Goal: Task Accomplishment & Management: Manage account settings

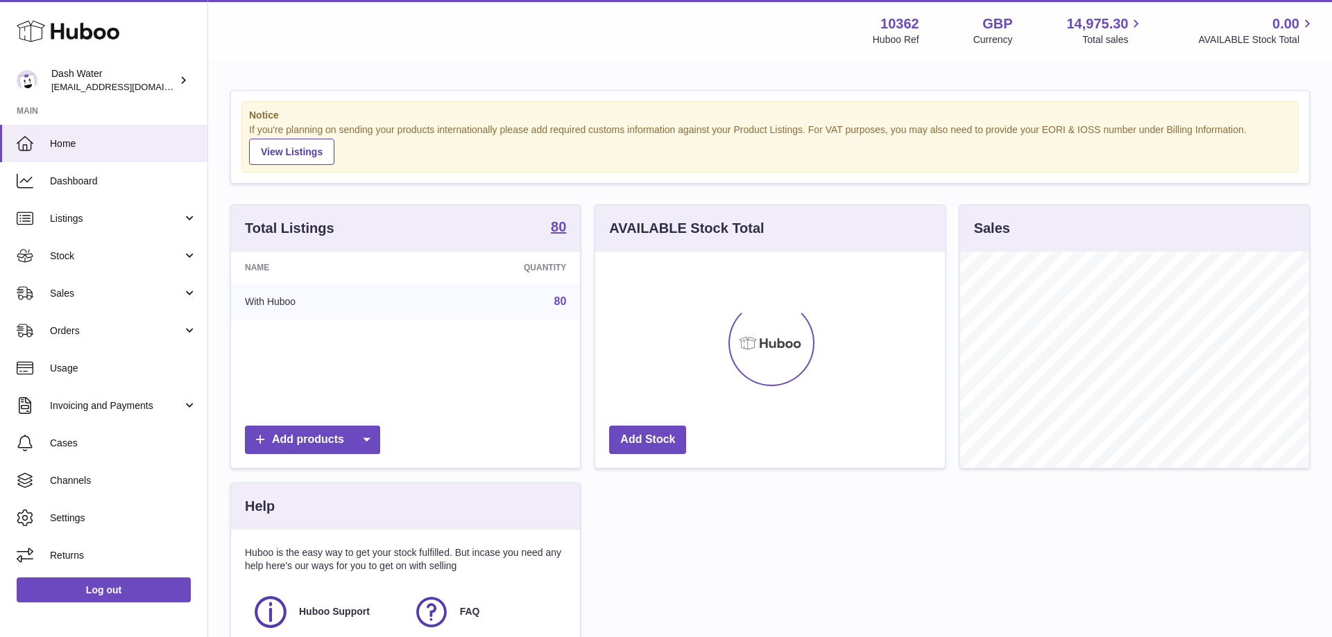
scroll to position [216, 349]
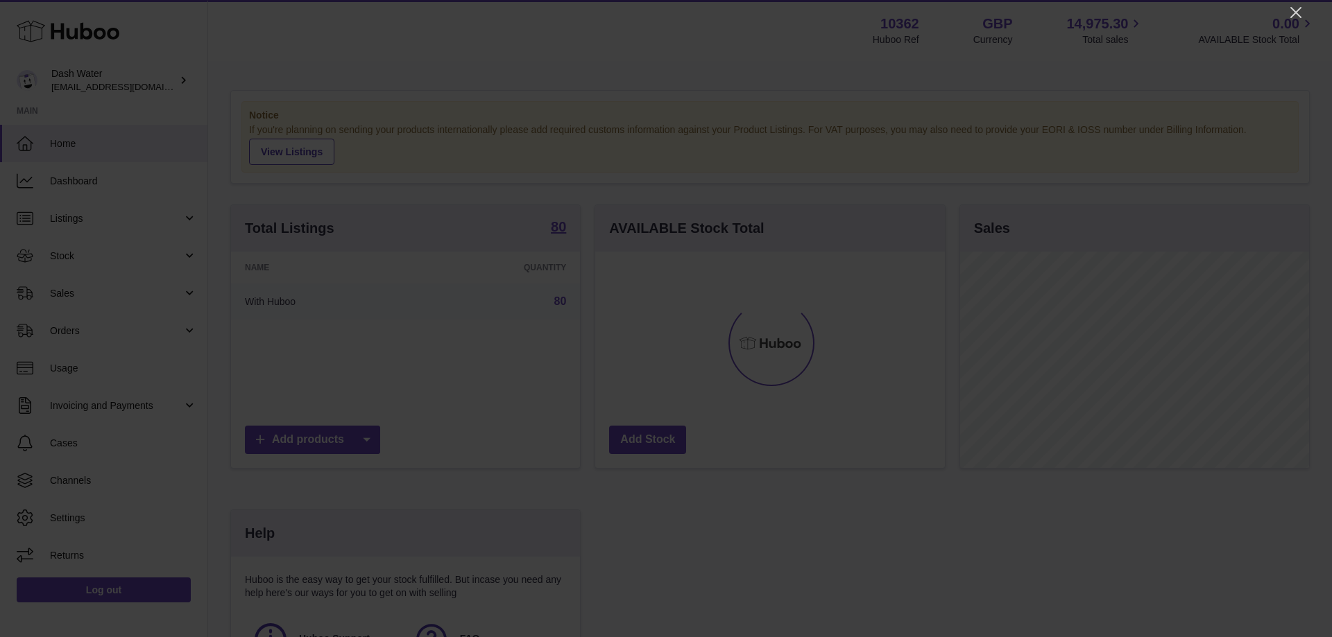
click at [1287, 14] on div at bounding box center [666, 318] width 1332 height 637
drag, startPoint x: 1300, startPoint y: 6, endPoint x: 1231, endPoint y: 26, distance: 72.2
click at [1298, 7] on icon "Close" at bounding box center [1295, 12] width 17 height 17
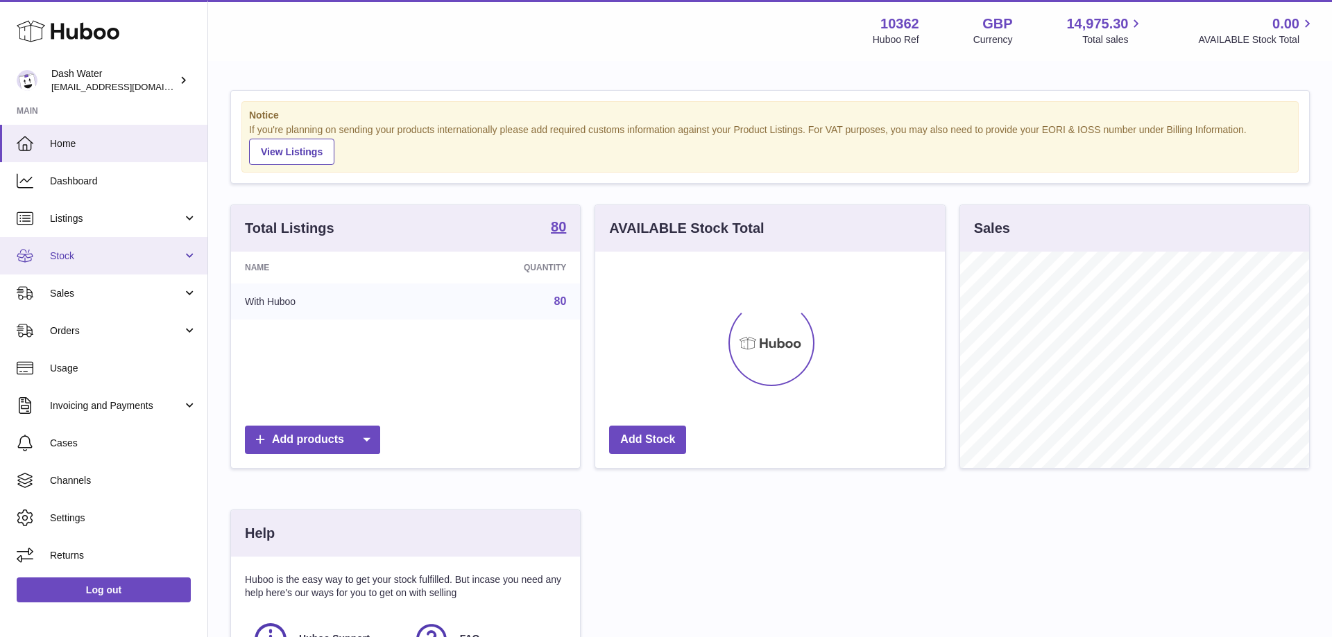
click at [113, 244] on link "Stock" at bounding box center [103, 255] width 207 height 37
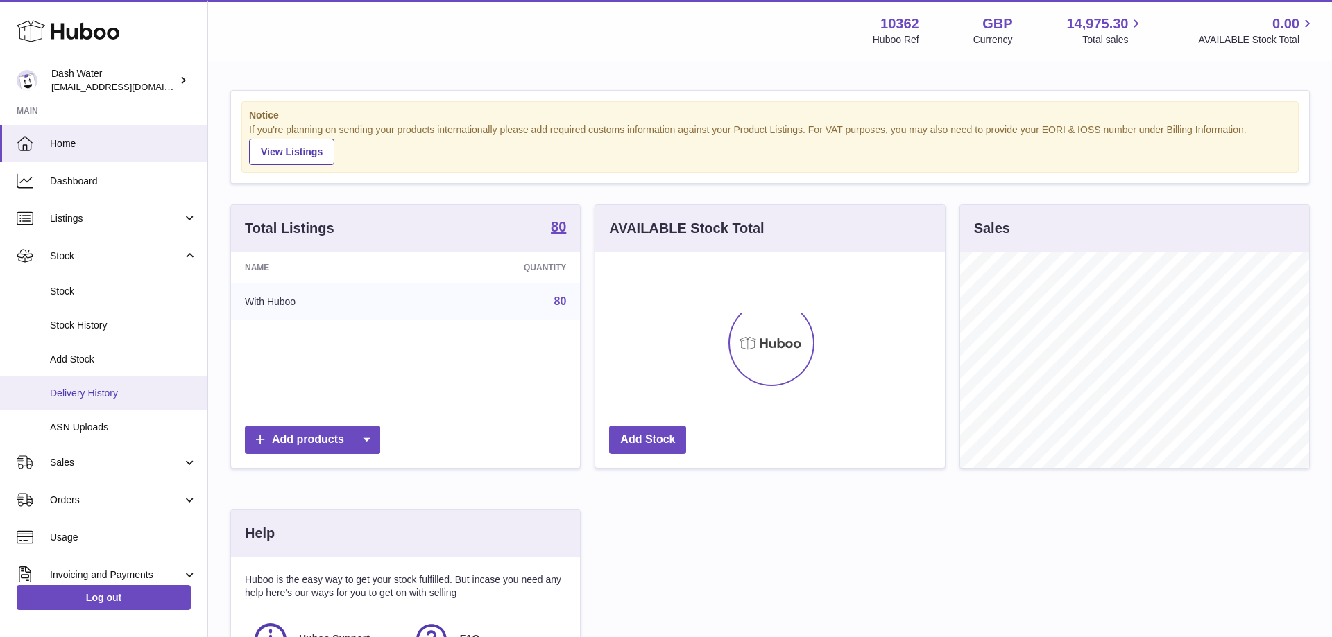
click at [111, 389] on span "Delivery History" at bounding box center [123, 393] width 147 height 13
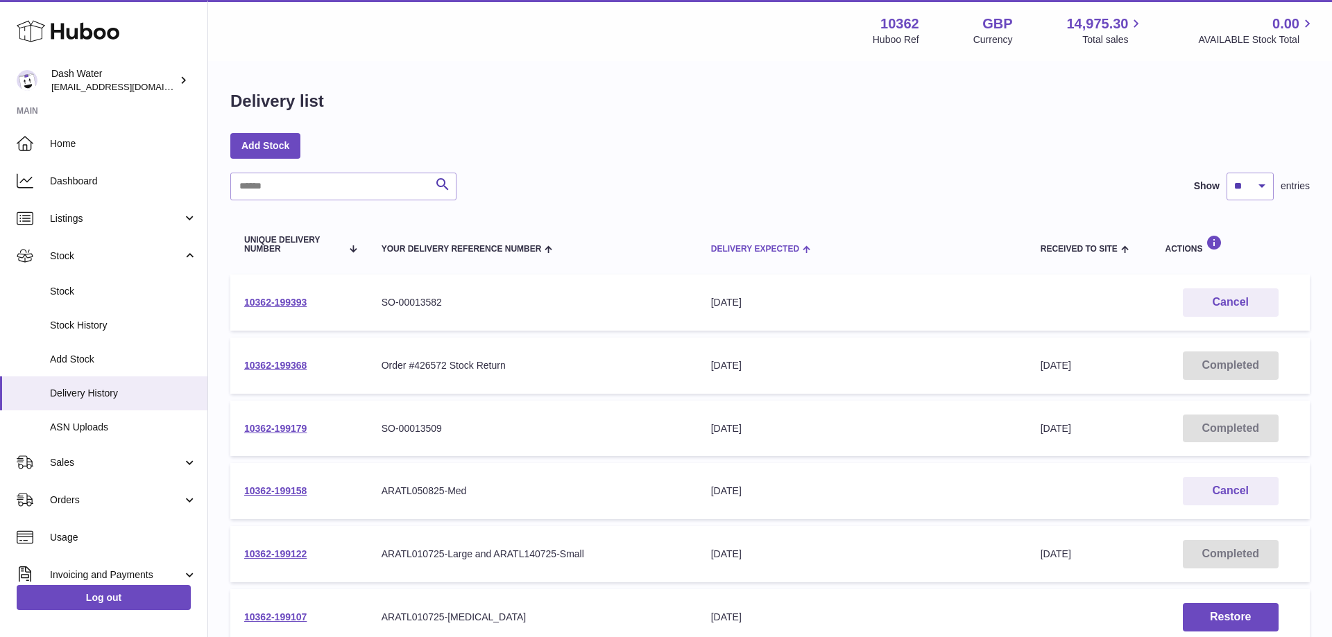
click at [737, 250] on span "Delivery Expected" at bounding box center [755, 249] width 88 height 9
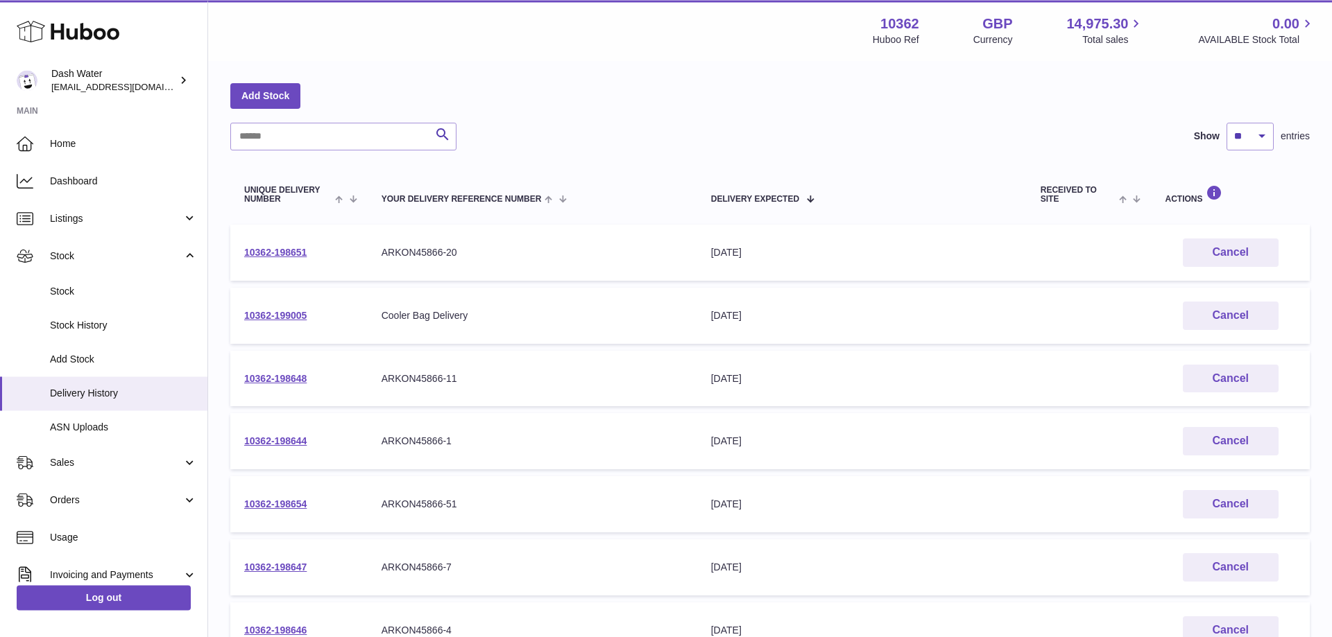
scroll to position [71, 0]
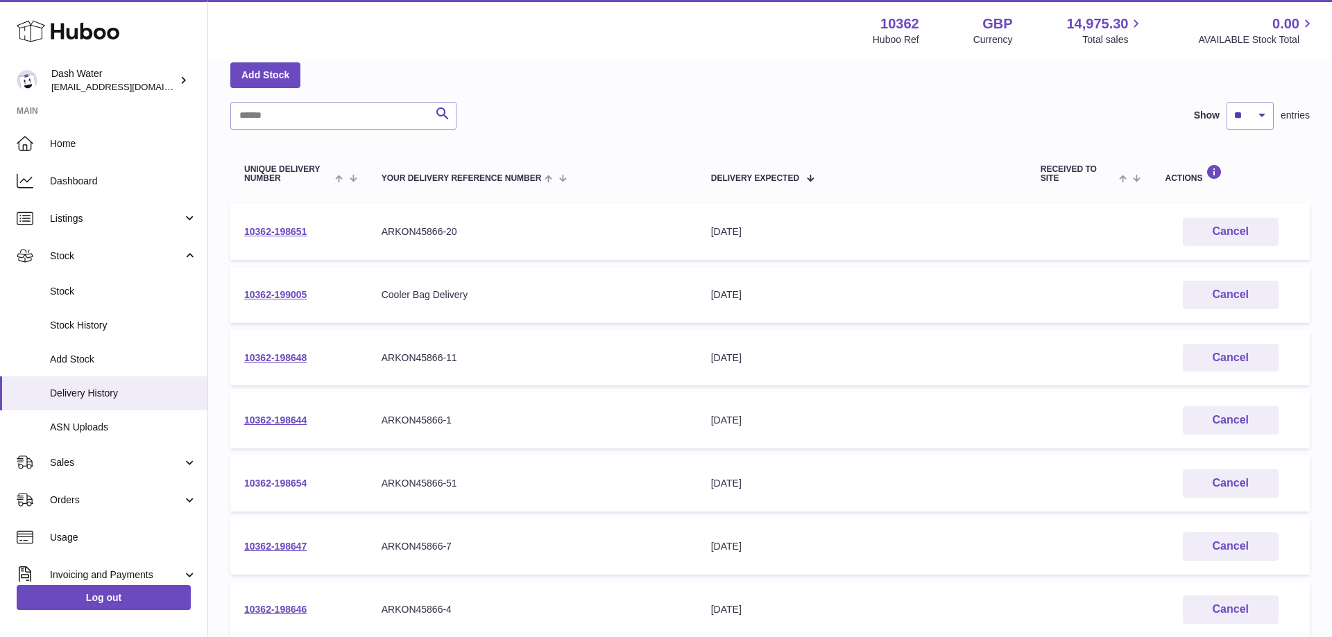
click at [270, 483] on link "10362-198654" at bounding box center [275, 483] width 62 height 11
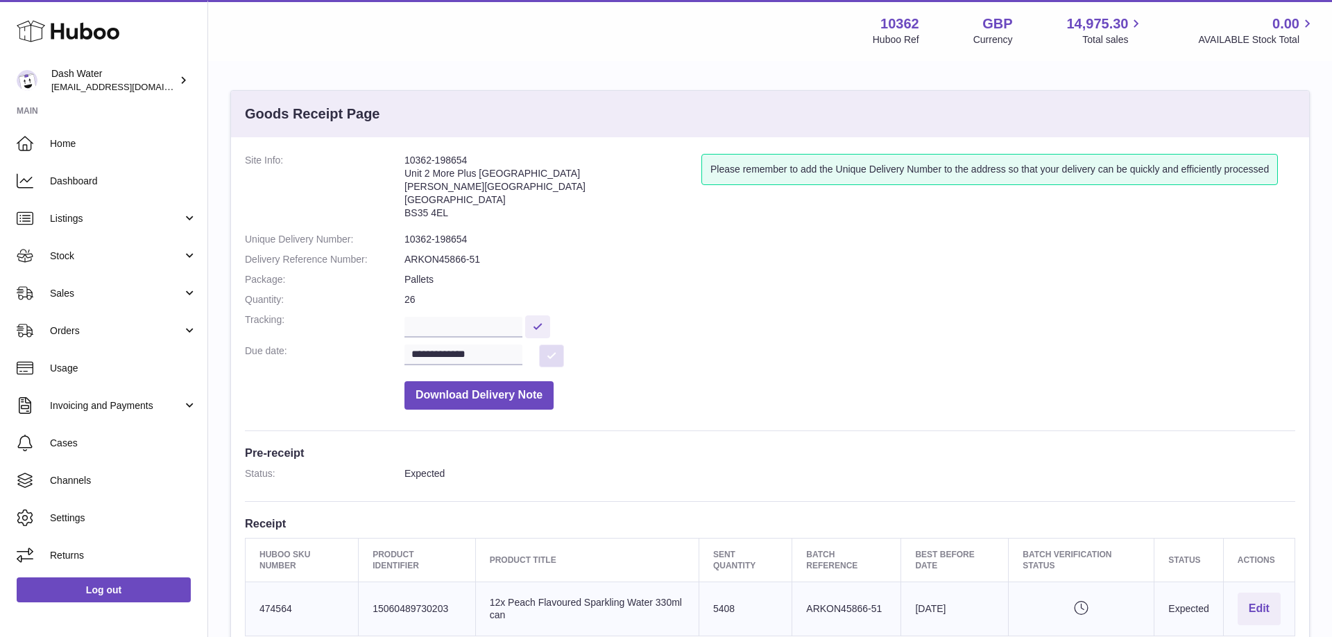
click at [549, 358] on button at bounding box center [551, 356] width 25 height 23
click at [502, 396] on button "Download Delivery Note" at bounding box center [478, 395] width 149 height 28
click at [492, 353] on input "**********" at bounding box center [463, 355] width 118 height 21
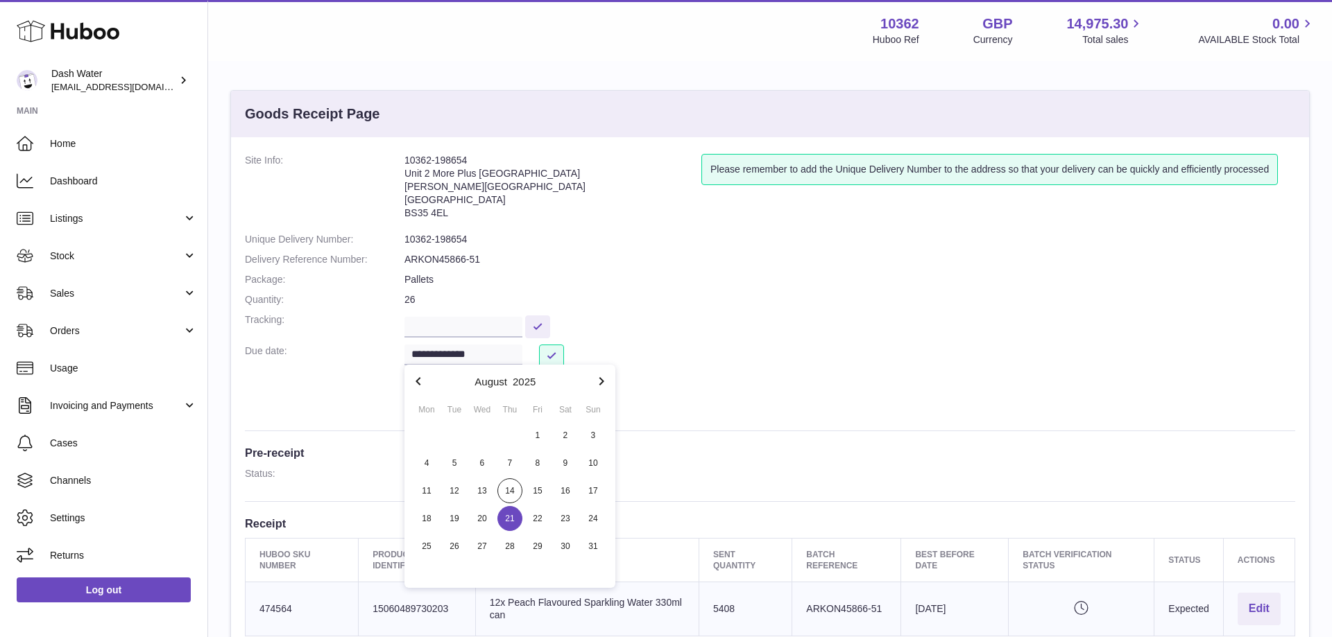
click at [596, 383] on icon "button" at bounding box center [601, 381] width 17 height 17
click at [534, 432] on span "5" at bounding box center [537, 435] width 25 height 25
type input "**********"
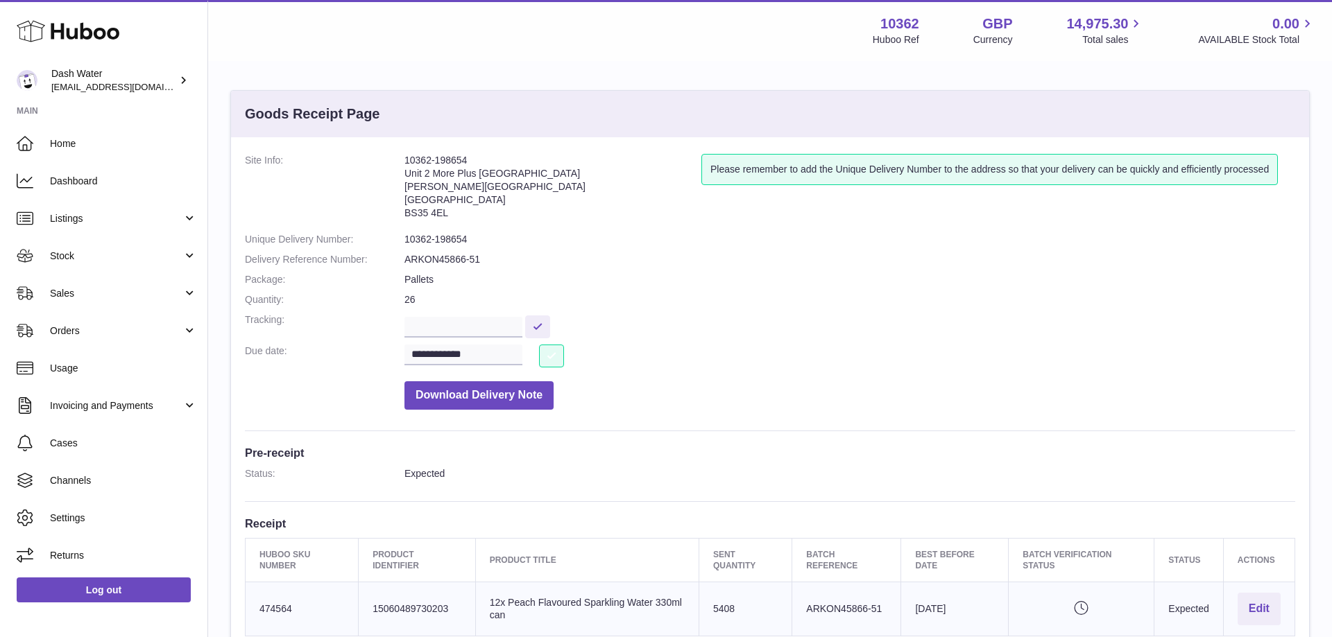
click at [552, 354] on button at bounding box center [551, 356] width 25 height 23
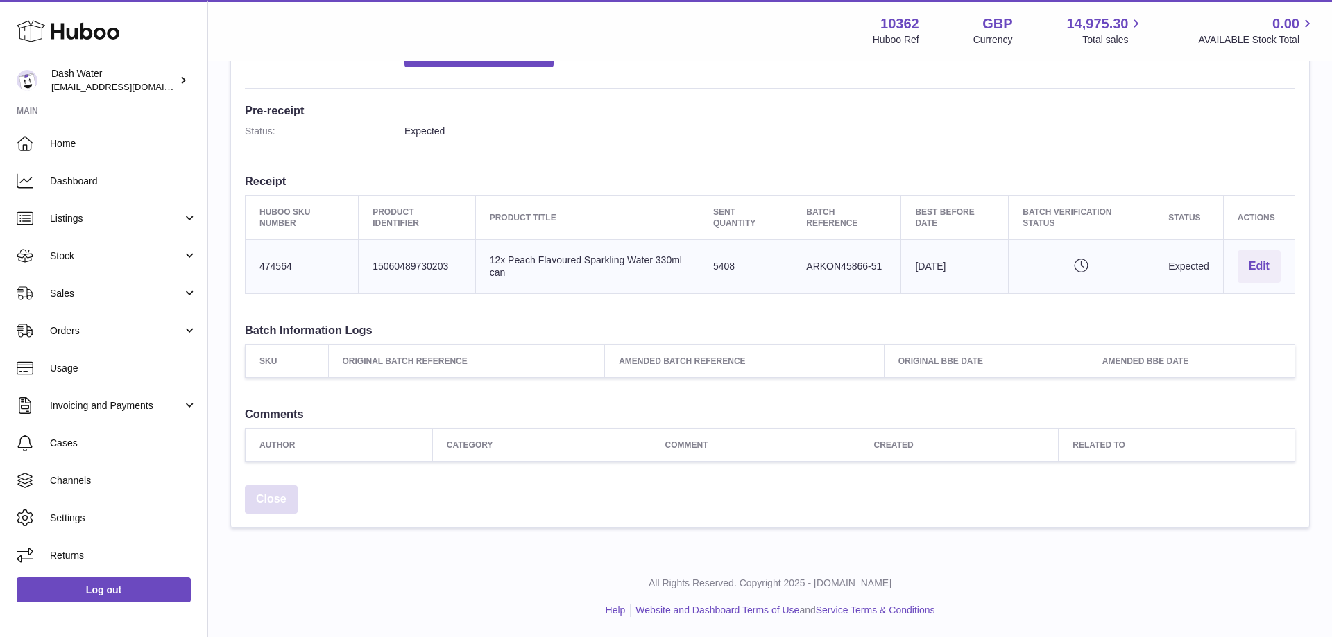
click at [273, 504] on link "Close" at bounding box center [271, 499] width 53 height 28
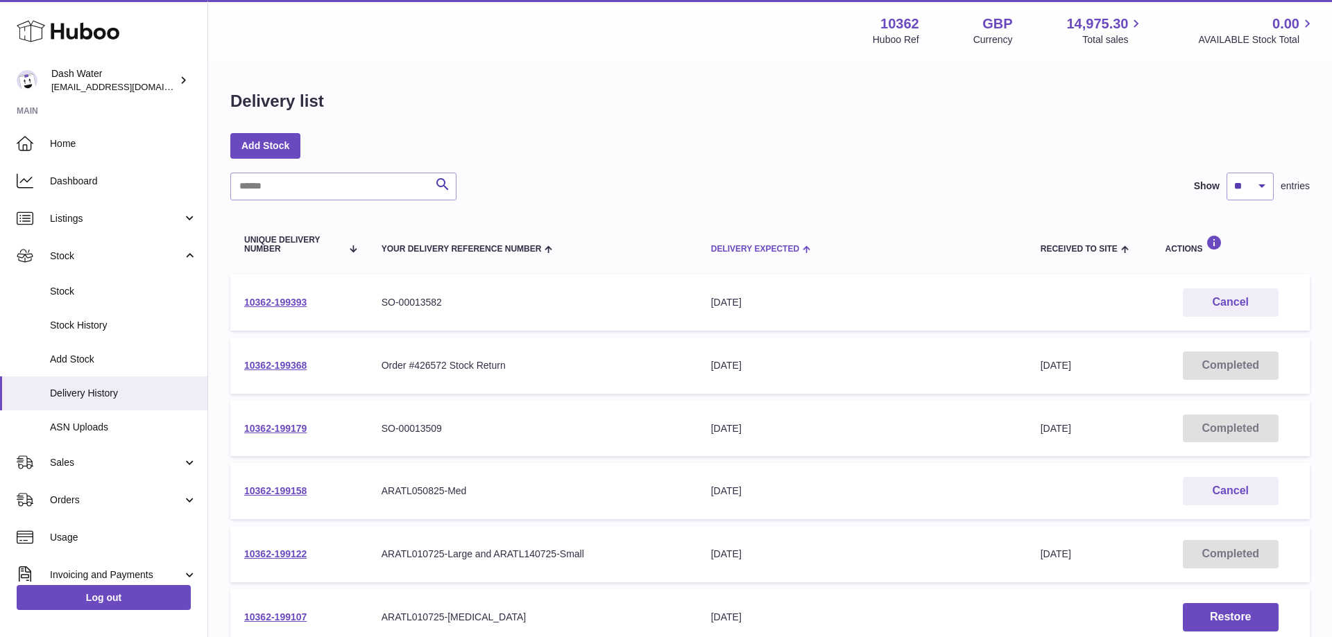
click at [755, 246] on span "Delivery Expected" at bounding box center [755, 249] width 88 height 9
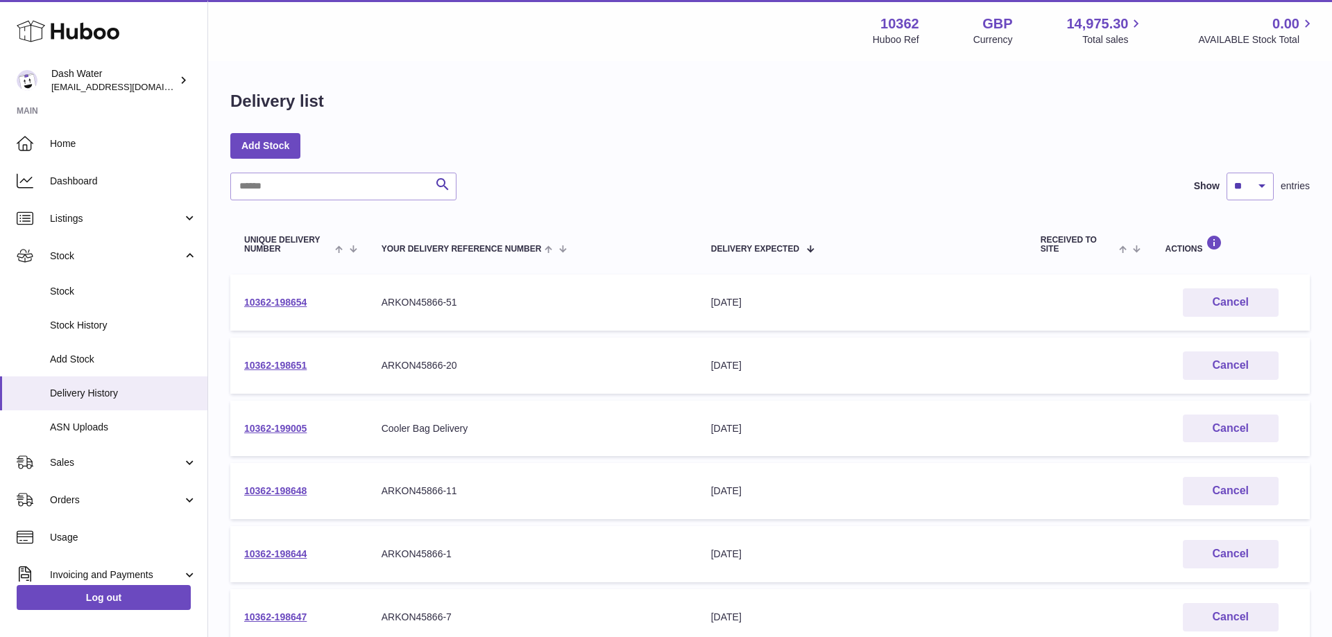
scroll to position [212, 0]
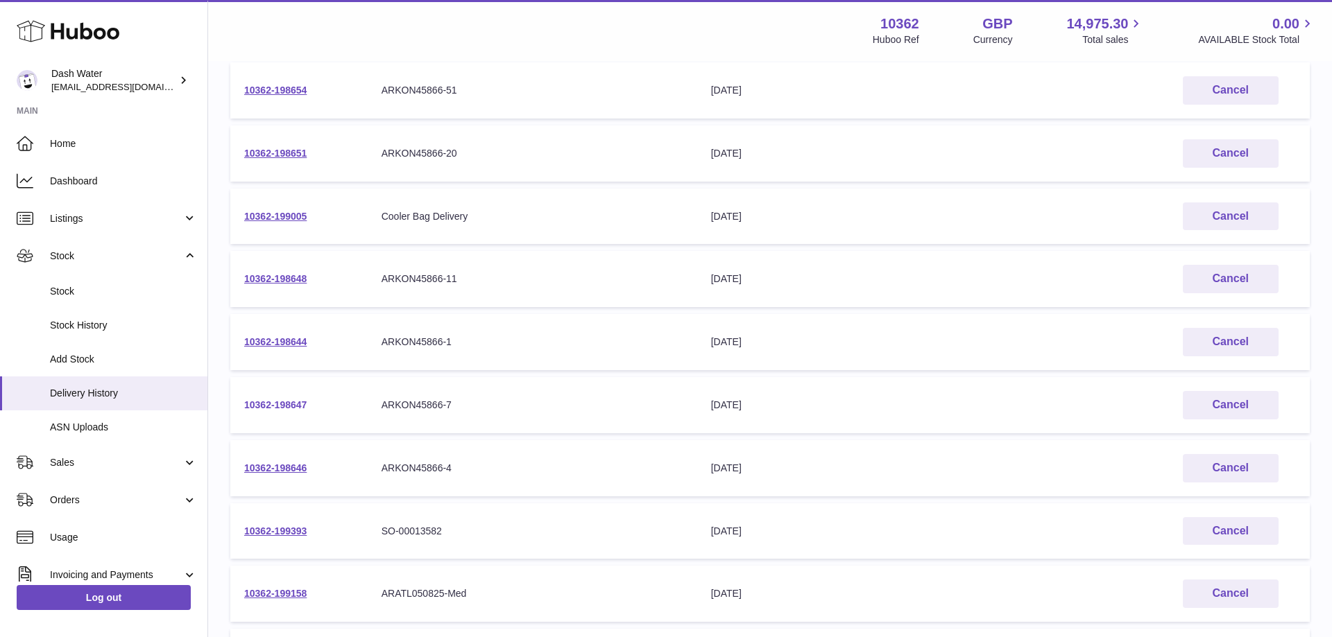
click at [270, 404] on link "10362-198647" at bounding box center [275, 404] width 62 height 11
click at [281, 82] on td "10362-198654" at bounding box center [298, 90] width 137 height 56
click at [284, 87] on link "10362-198654" at bounding box center [275, 90] width 62 height 11
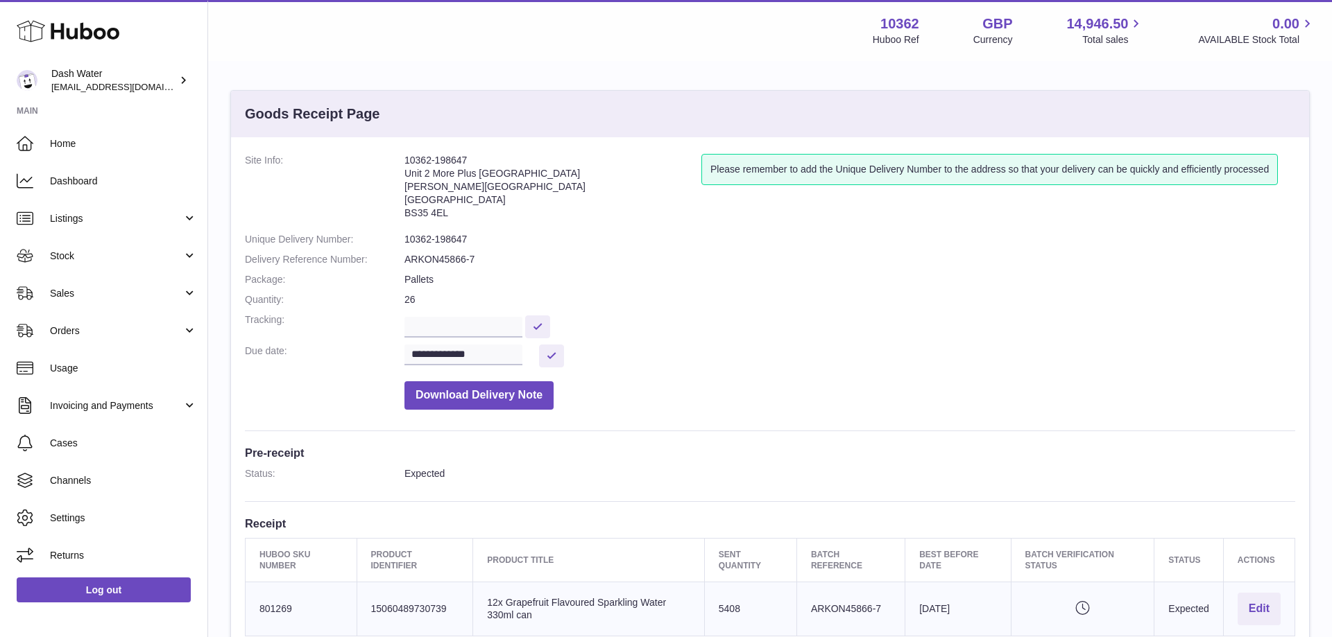
scroll to position [343, 0]
click at [507, 356] on input "**********" at bounding box center [463, 355] width 118 height 21
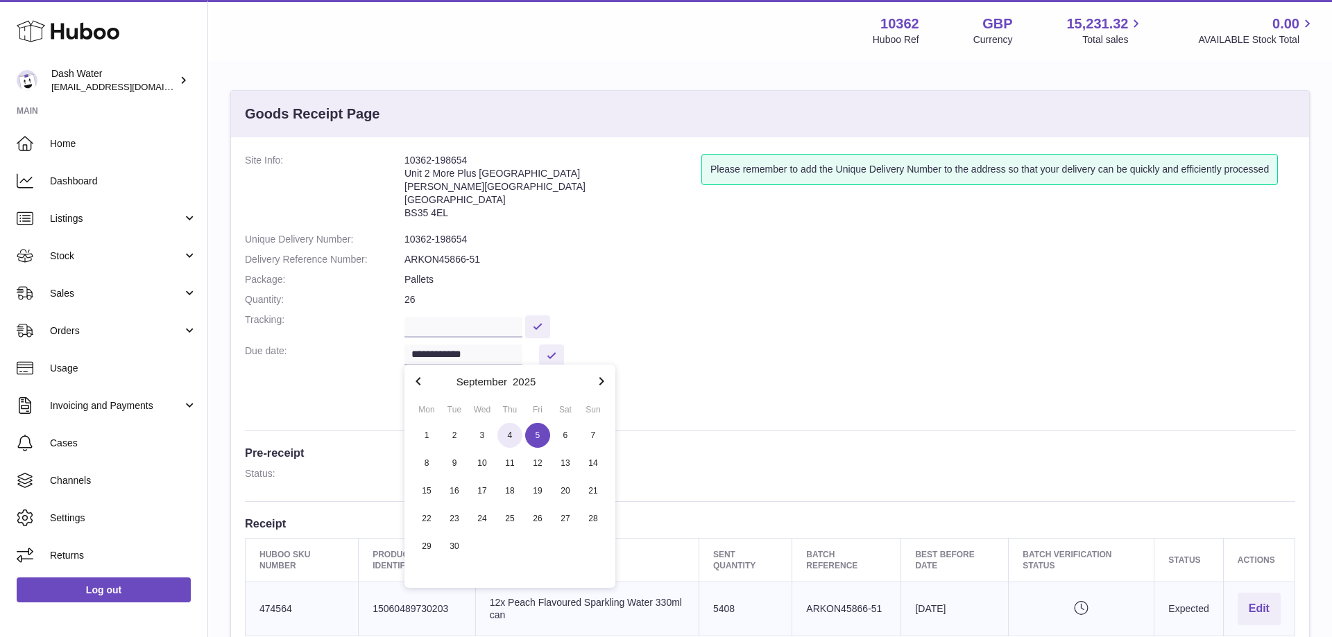
click at [514, 432] on span "4" at bounding box center [509, 435] width 25 height 25
type input "**********"
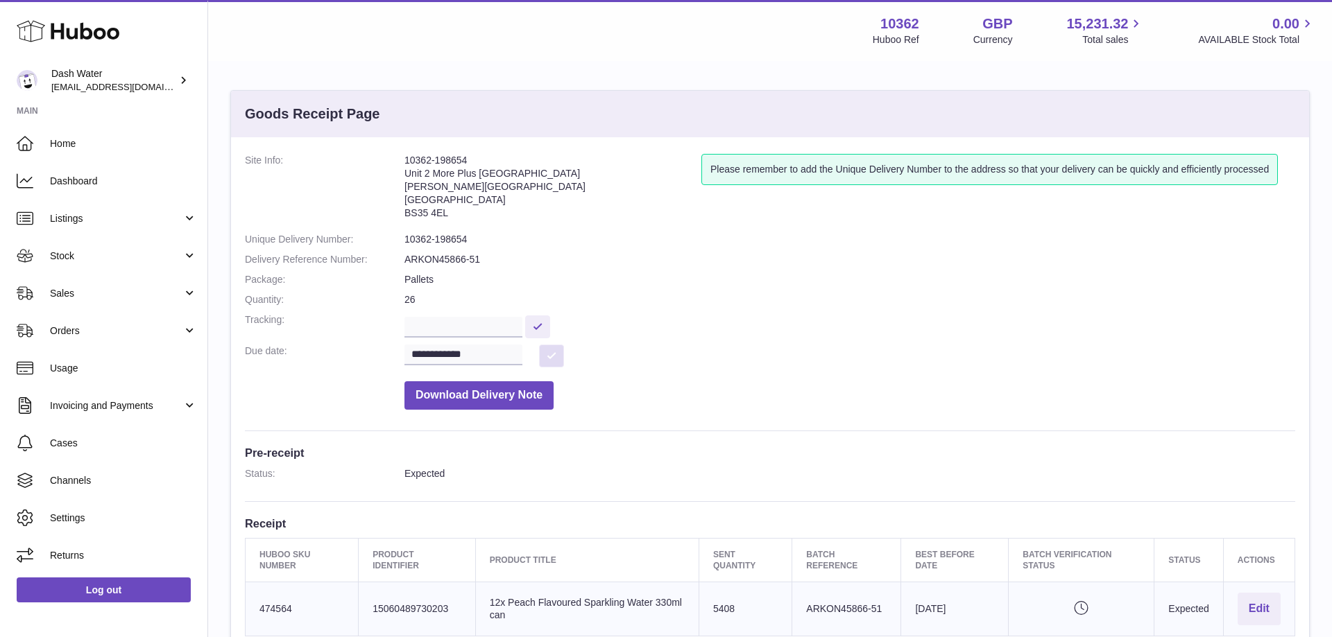
click at [549, 356] on button at bounding box center [551, 356] width 25 height 23
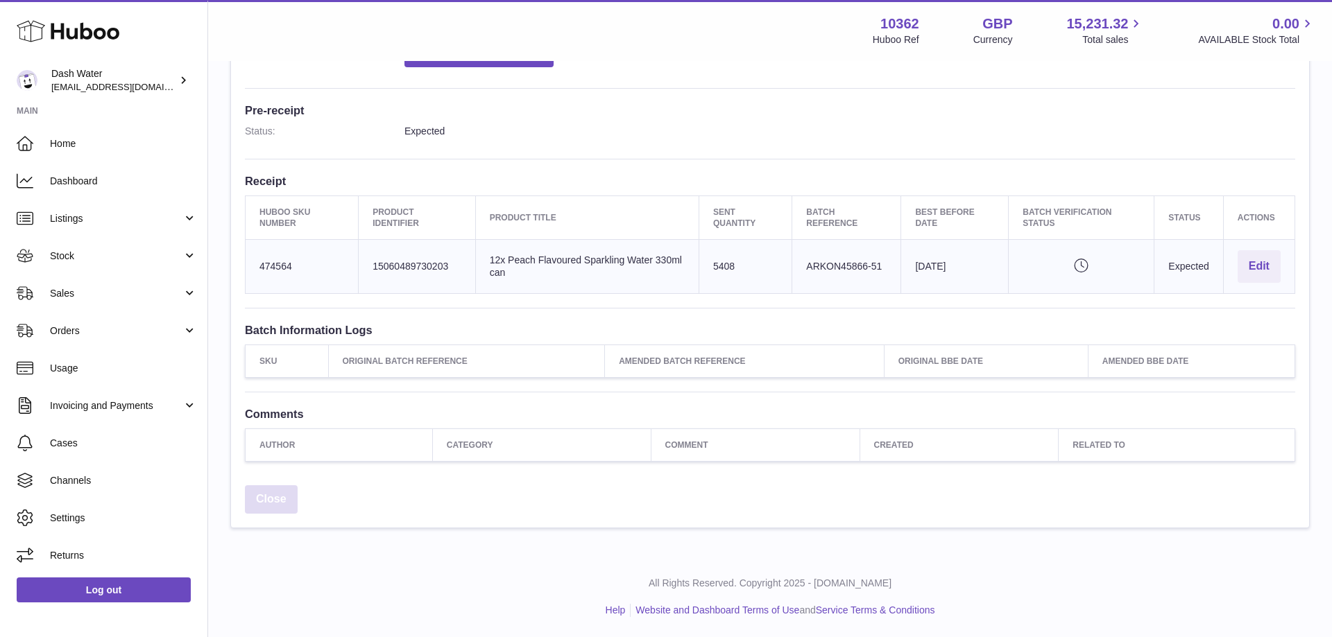
click at [261, 499] on link "Close" at bounding box center [271, 499] width 53 height 28
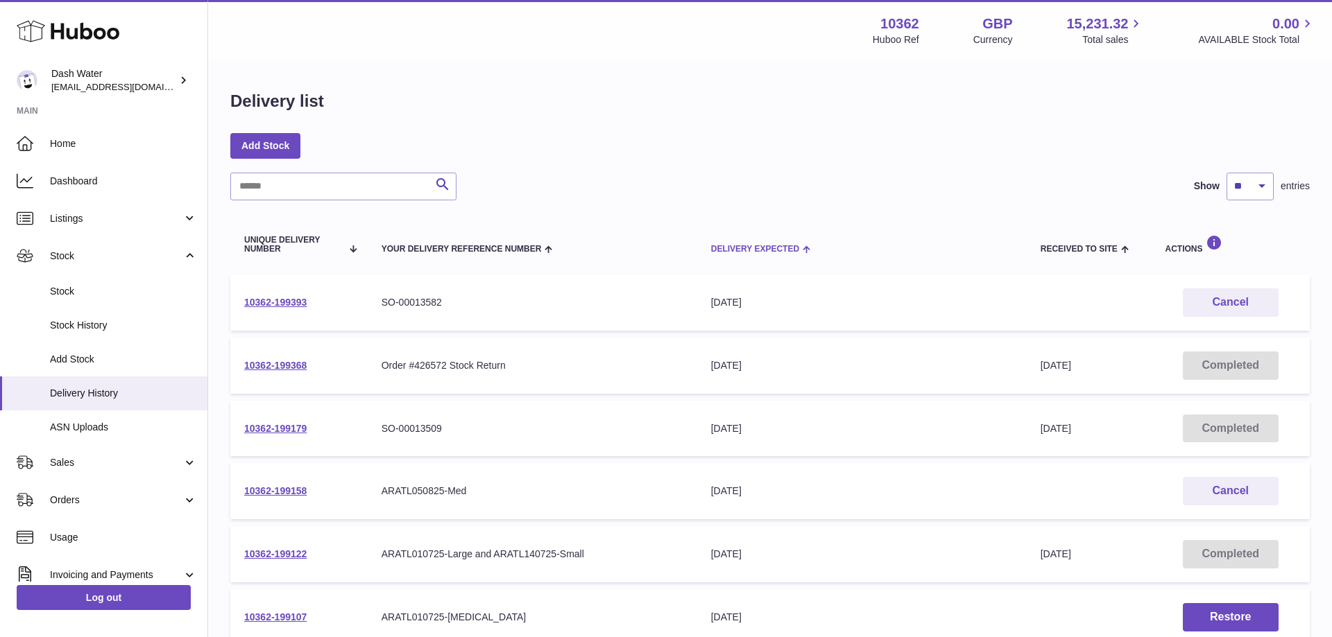
click at [759, 241] on th "Delivery Expected" at bounding box center [861, 244] width 329 height 46
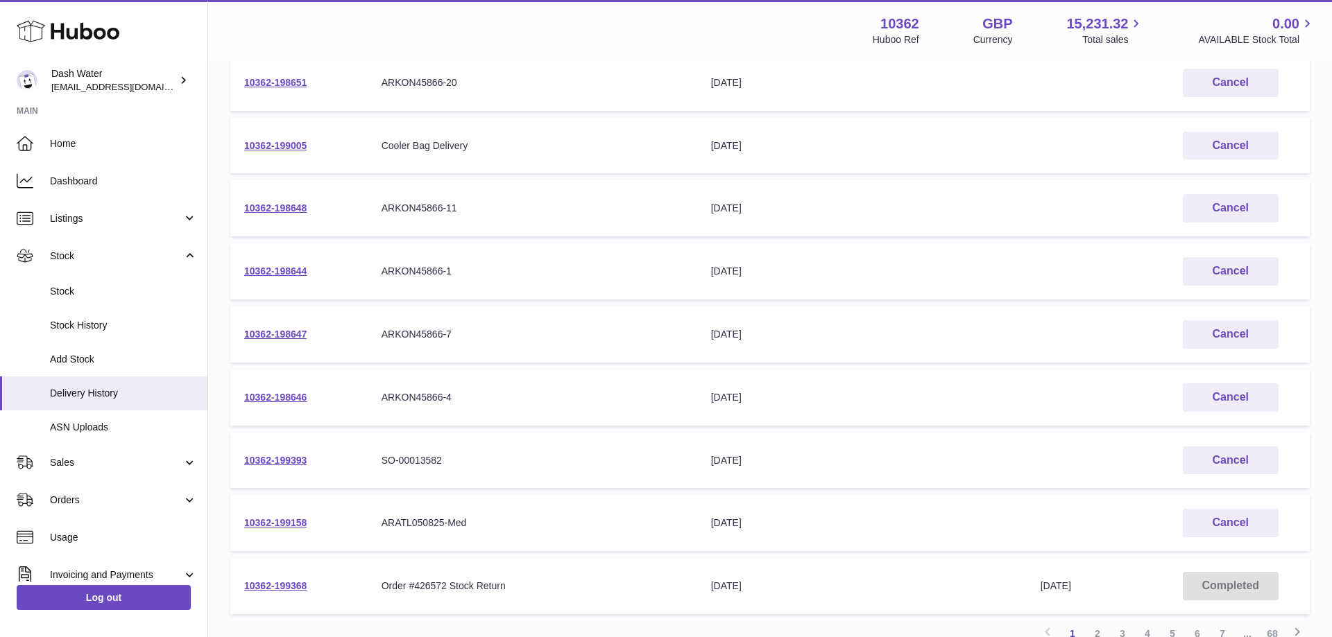
scroll to position [354, 0]
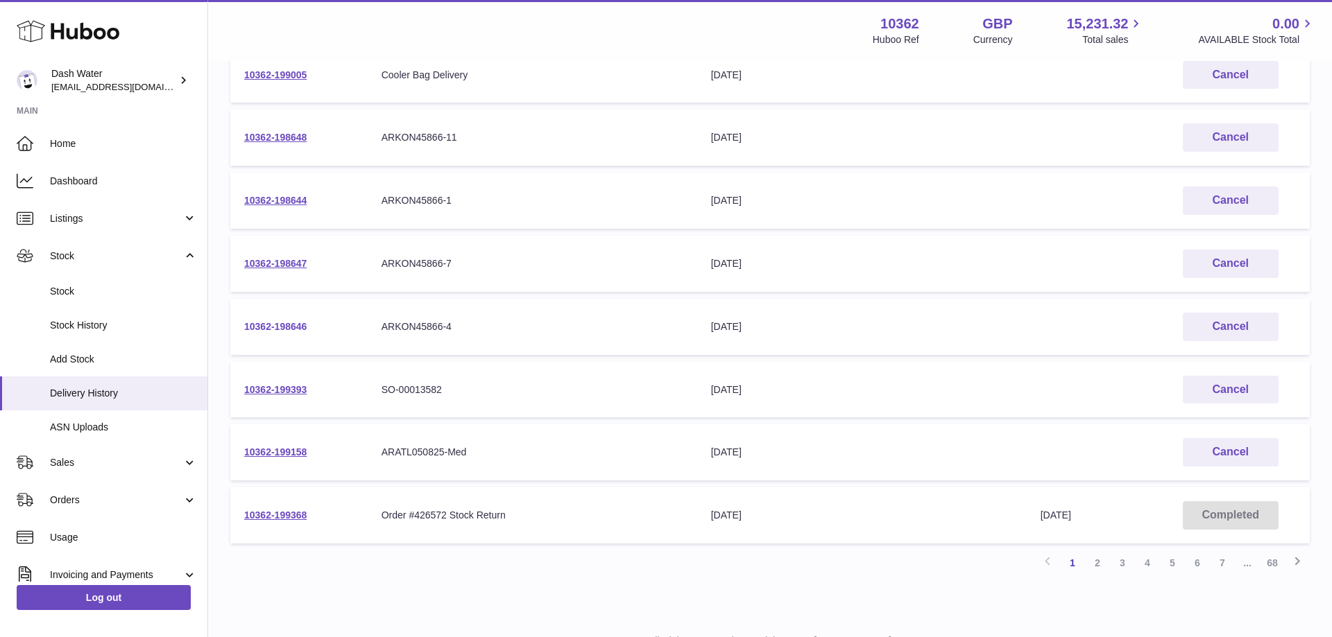
click at [261, 327] on link "10362-198646" at bounding box center [275, 326] width 62 height 11
click at [298, 258] on td "10362-198647" at bounding box center [298, 264] width 137 height 56
click at [289, 264] on link "10362-198647" at bounding box center [275, 263] width 62 height 11
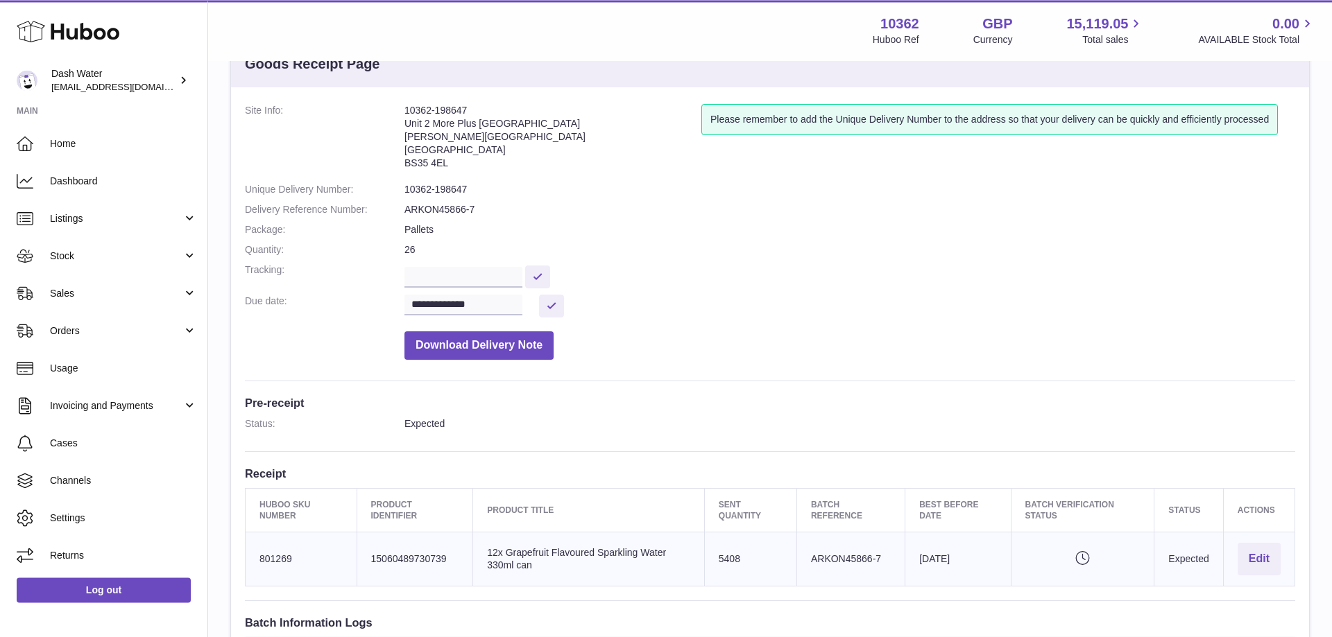
scroll to position [71, 0]
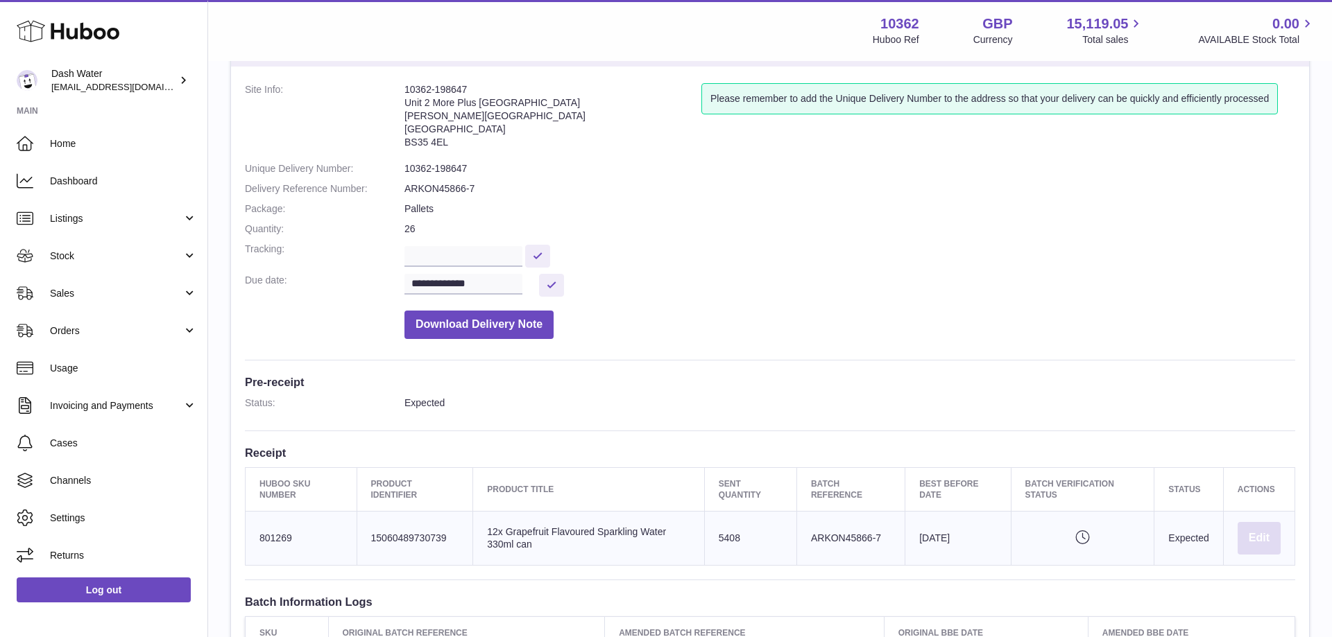
click at [1254, 540] on button "Edit" at bounding box center [1258, 538] width 43 height 33
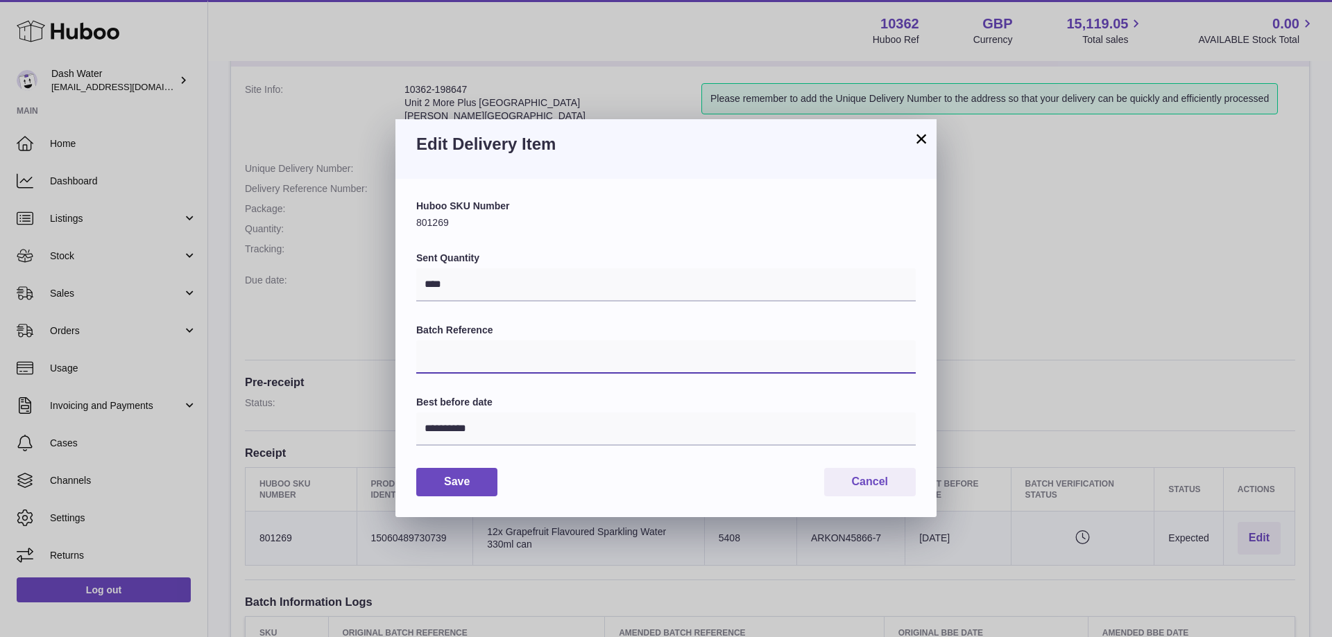
click at [506, 356] on input "Batch Reference" at bounding box center [665, 357] width 499 height 33
paste input "*****"
type input "*****"
click at [473, 410] on div "**********" at bounding box center [665, 421] width 499 height 50
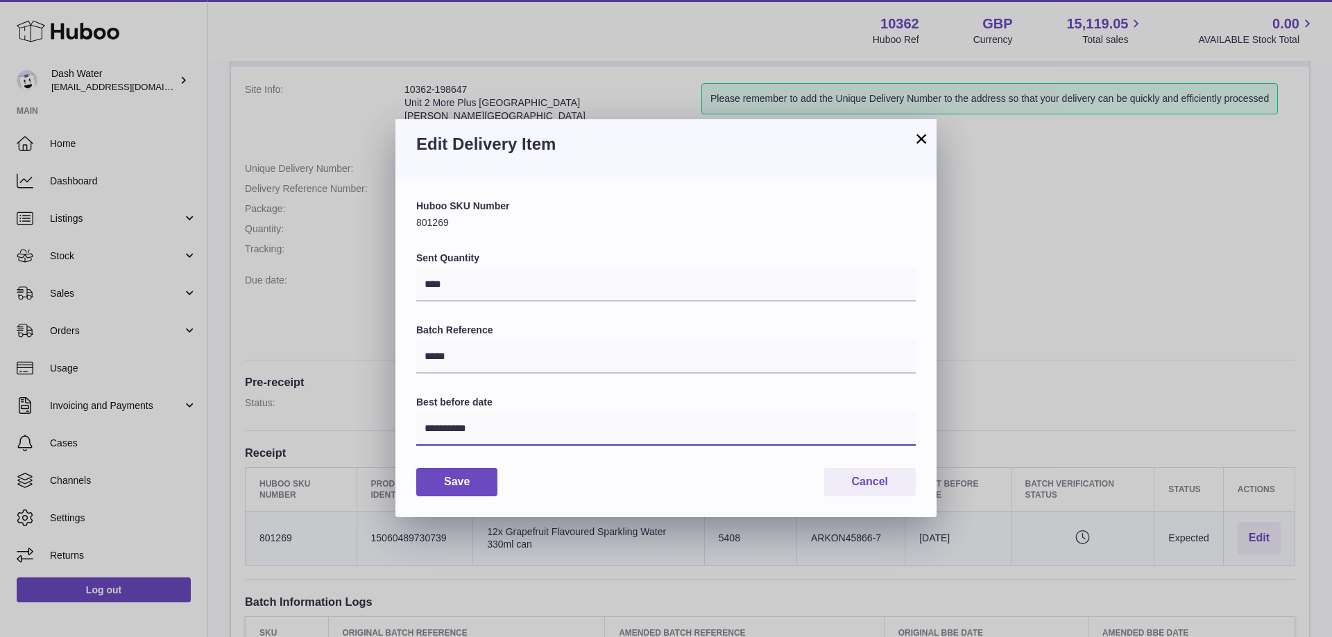
click at [468, 432] on input "**********" at bounding box center [665, 429] width 499 height 33
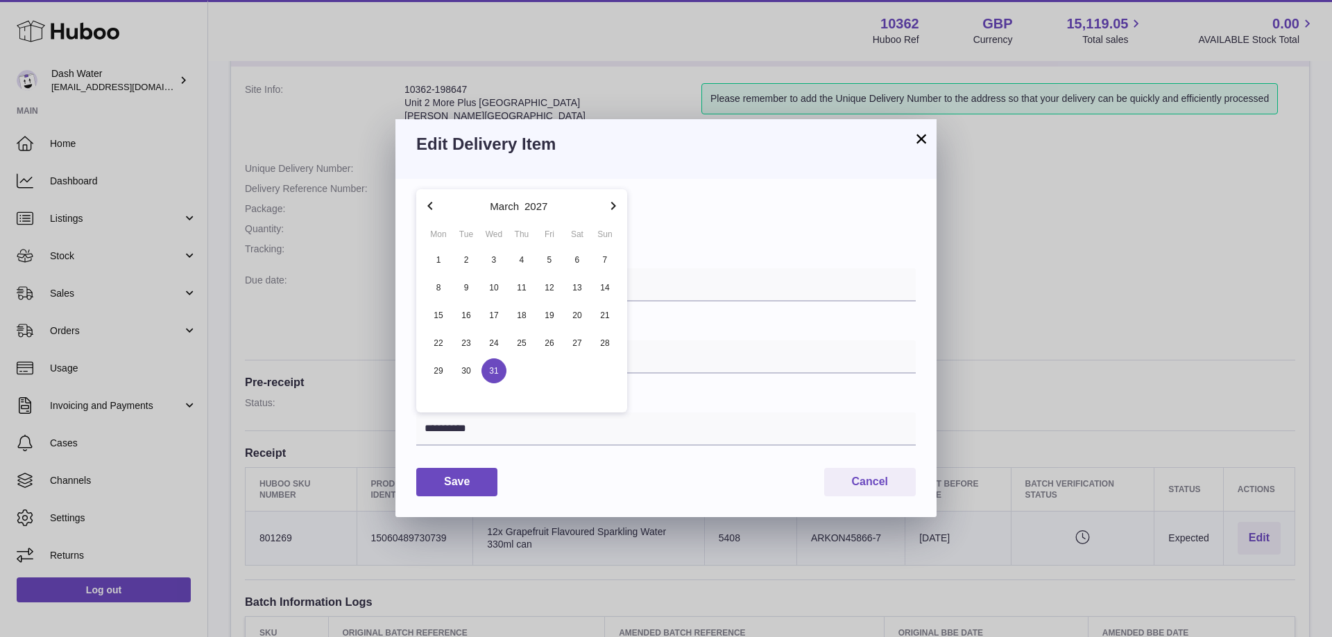
click at [610, 209] on icon "button" at bounding box center [613, 206] width 17 height 17
click at [546, 362] on span "30" at bounding box center [549, 371] width 25 height 25
type input "**********"
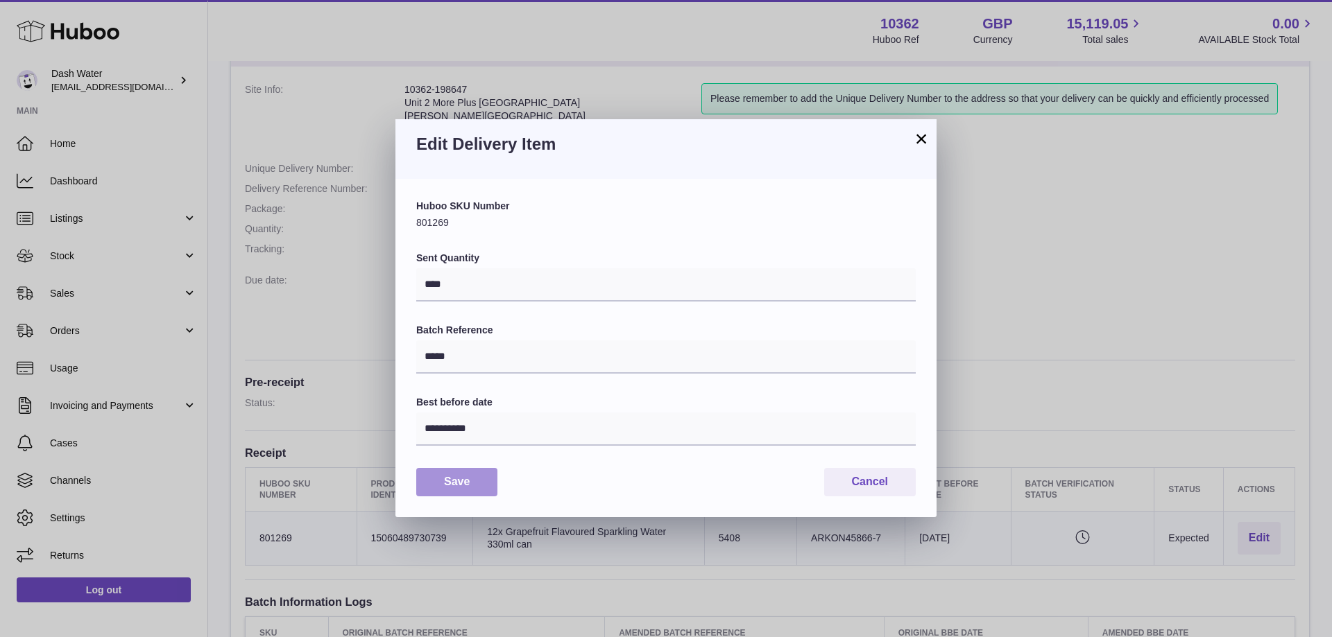
click at [461, 482] on button "Save" at bounding box center [456, 482] width 81 height 28
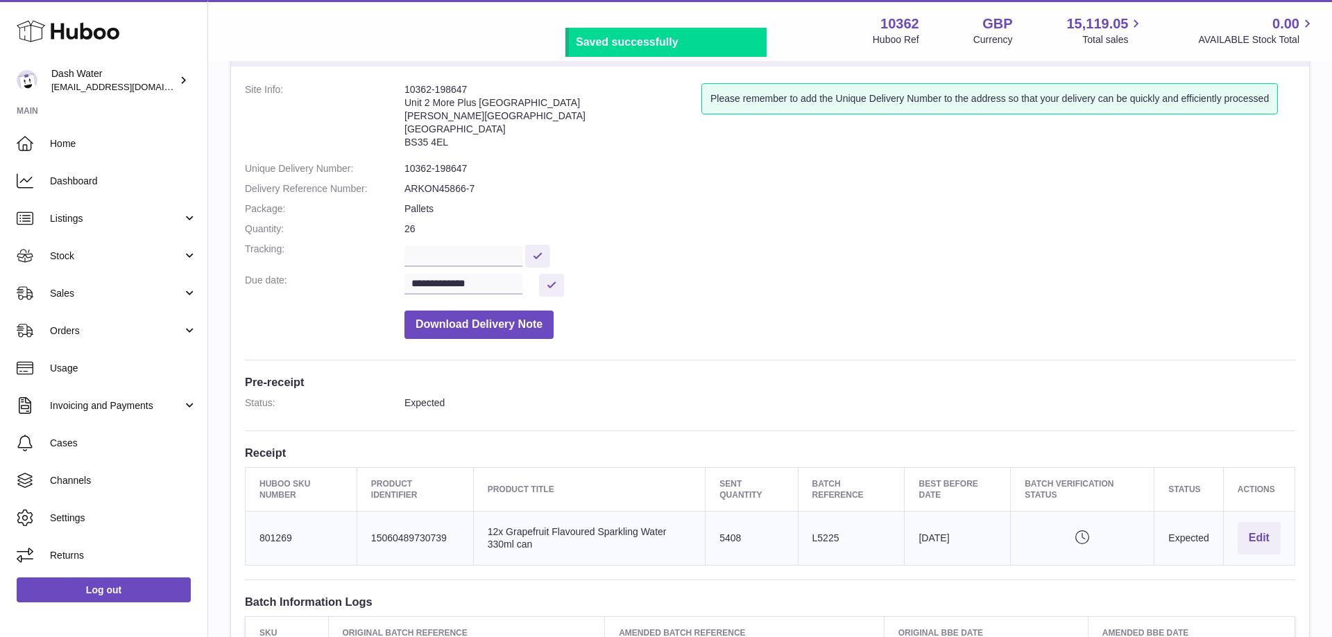
scroll to position [343, 0]
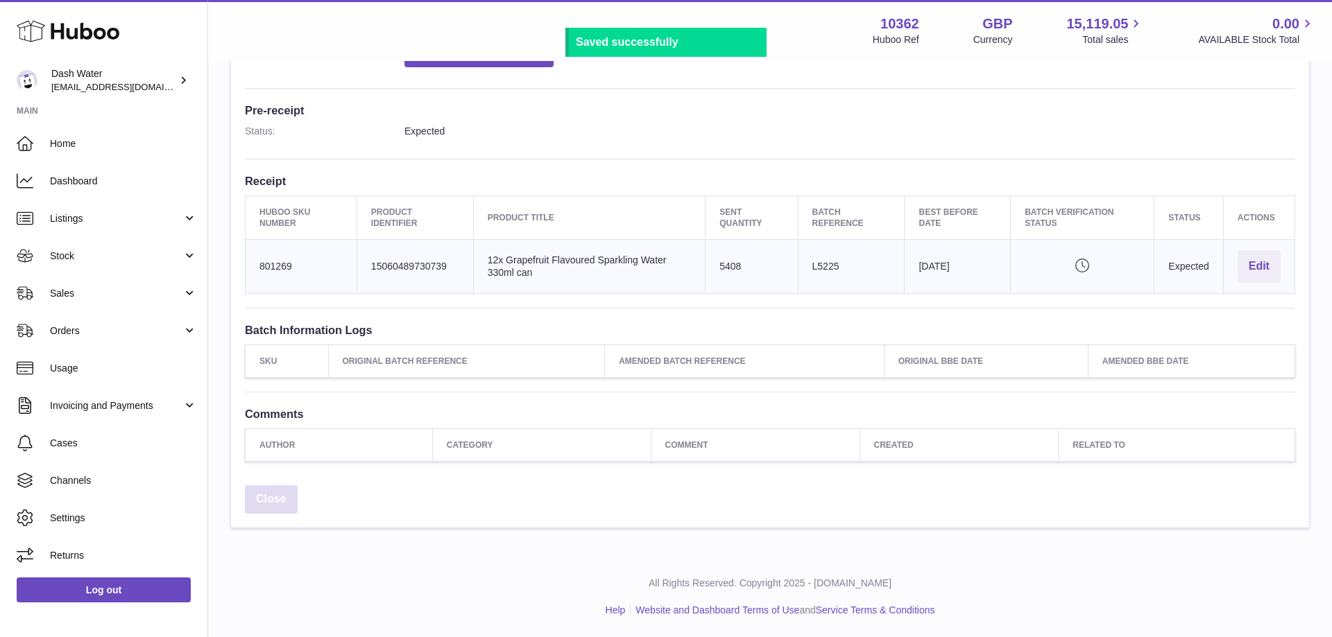
click at [271, 503] on link "Close" at bounding box center [271, 499] width 53 height 28
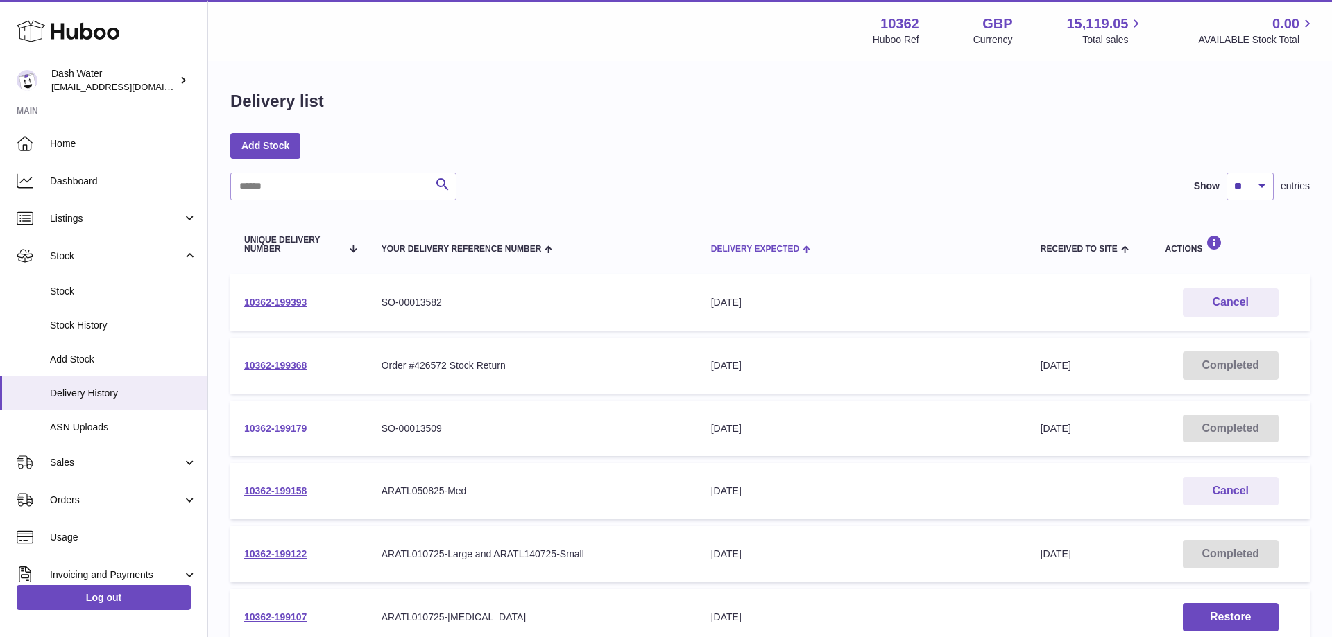
click at [741, 252] on span "Delivery Expected" at bounding box center [755, 249] width 88 height 9
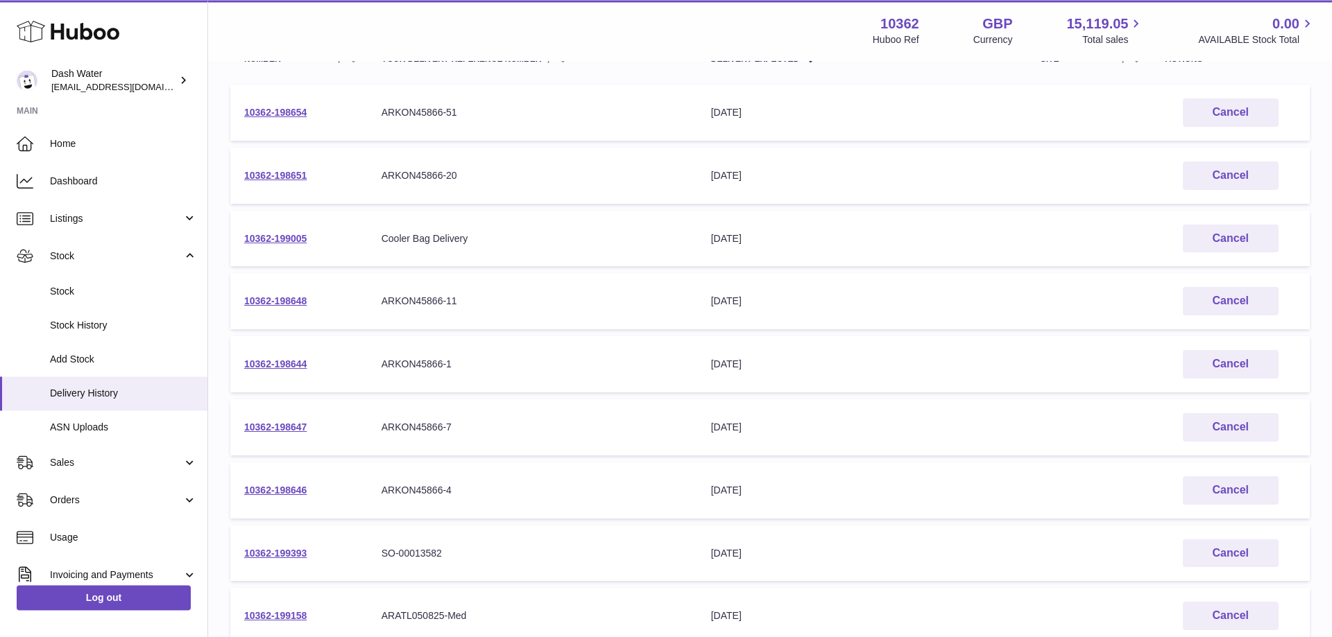
scroll to position [212, 0]
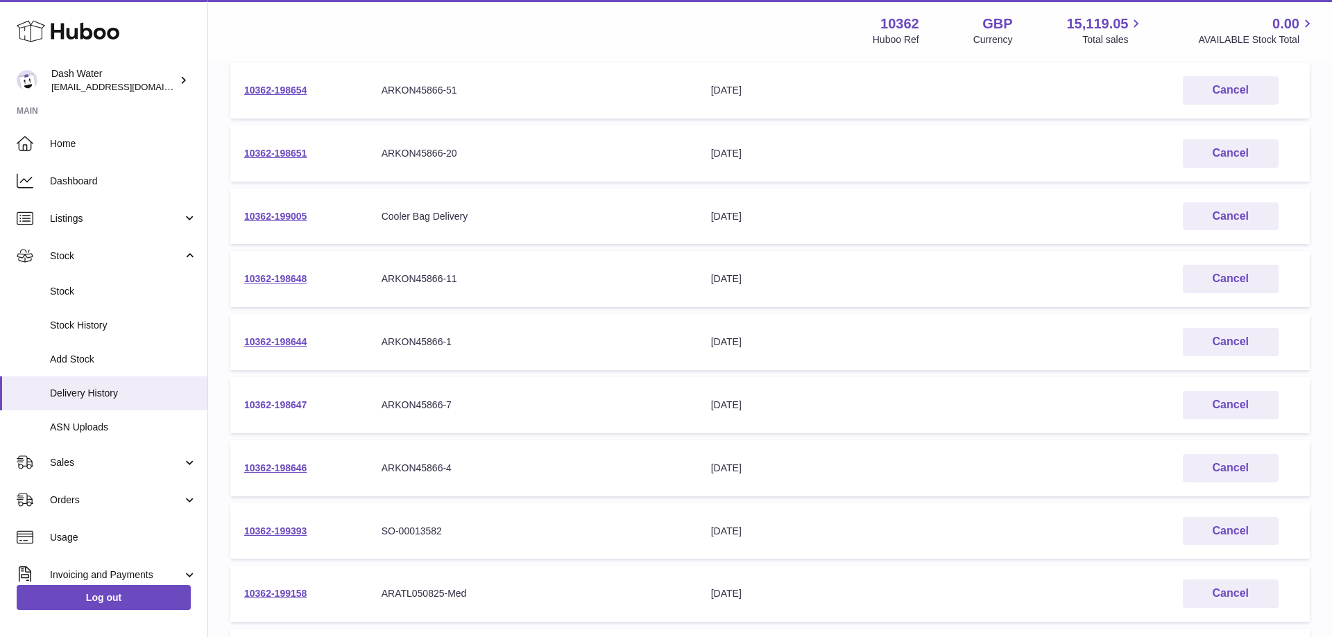
click at [257, 404] on link "10362-198647" at bounding box center [275, 404] width 62 height 11
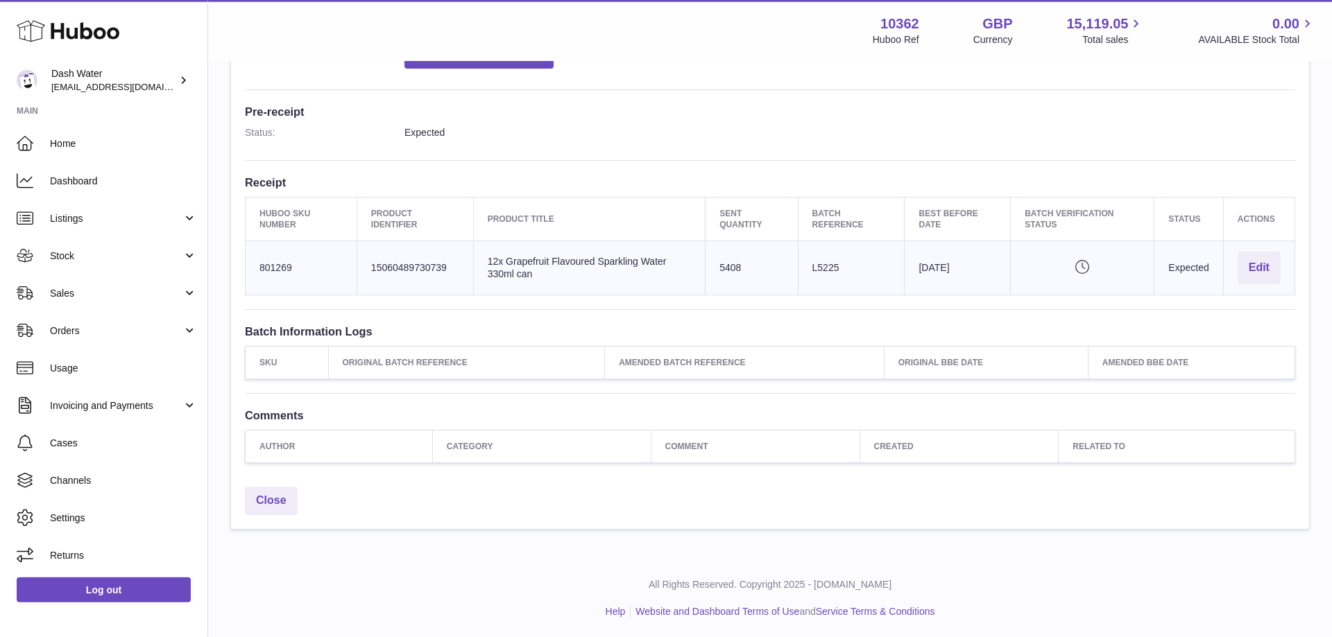
scroll to position [343, 0]
click at [276, 491] on link "Close" at bounding box center [271, 499] width 53 height 28
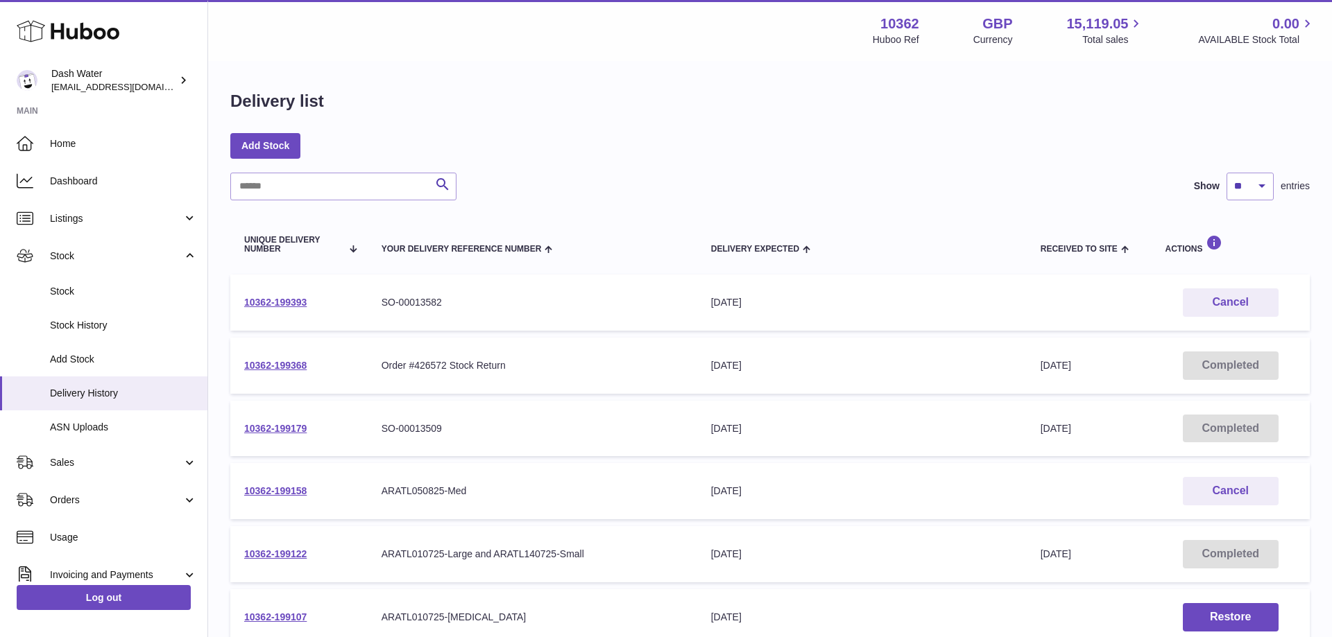
click at [725, 250] on span "Delivery Expected" at bounding box center [755, 249] width 88 height 9
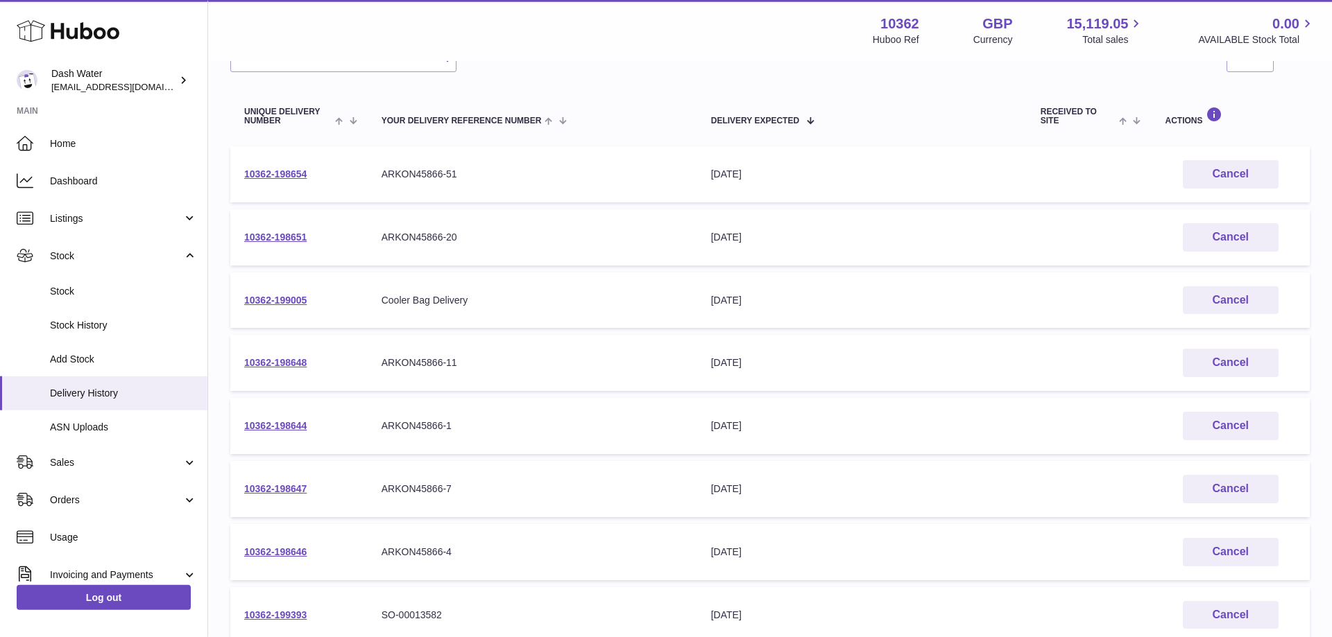
scroll to position [141, 0]
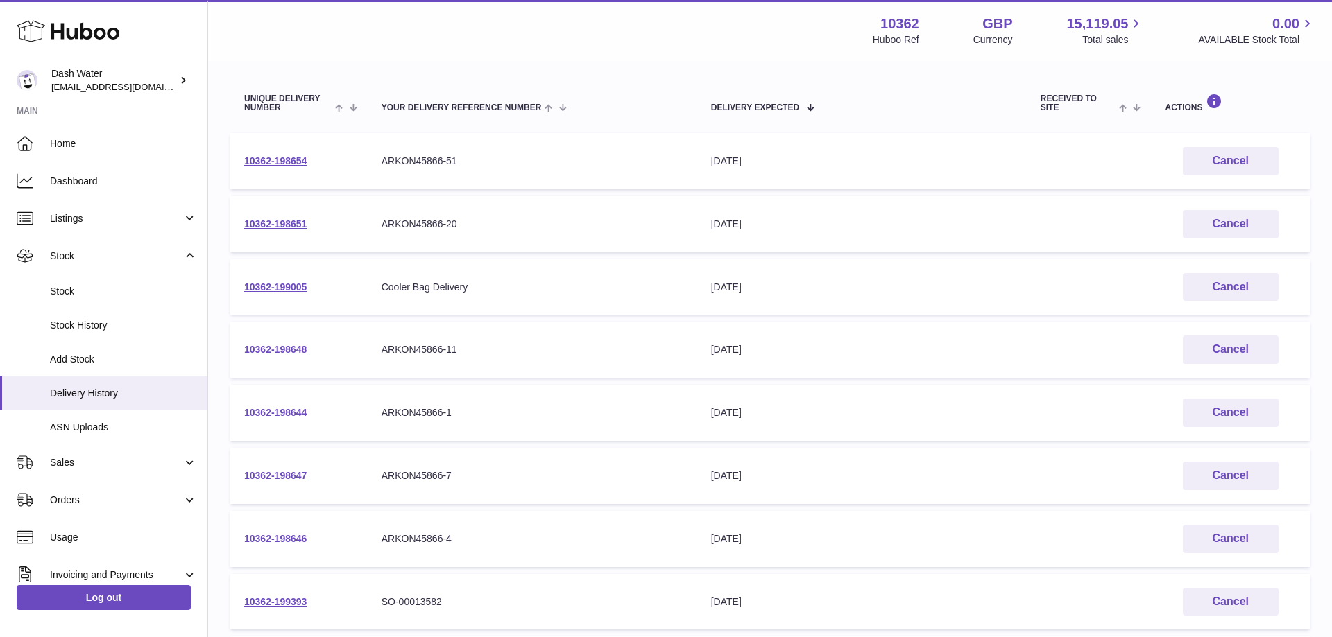
click at [281, 411] on link "10362-198644" at bounding box center [275, 412] width 62 height 11
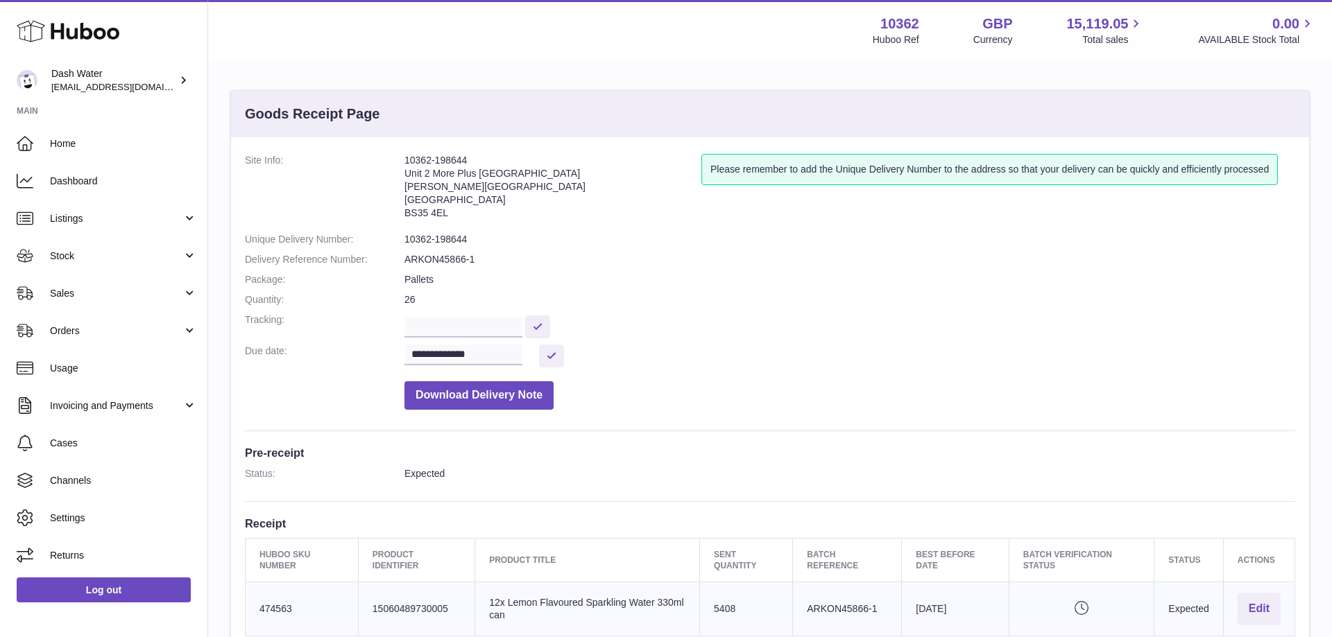
scroll to position [343, 0]
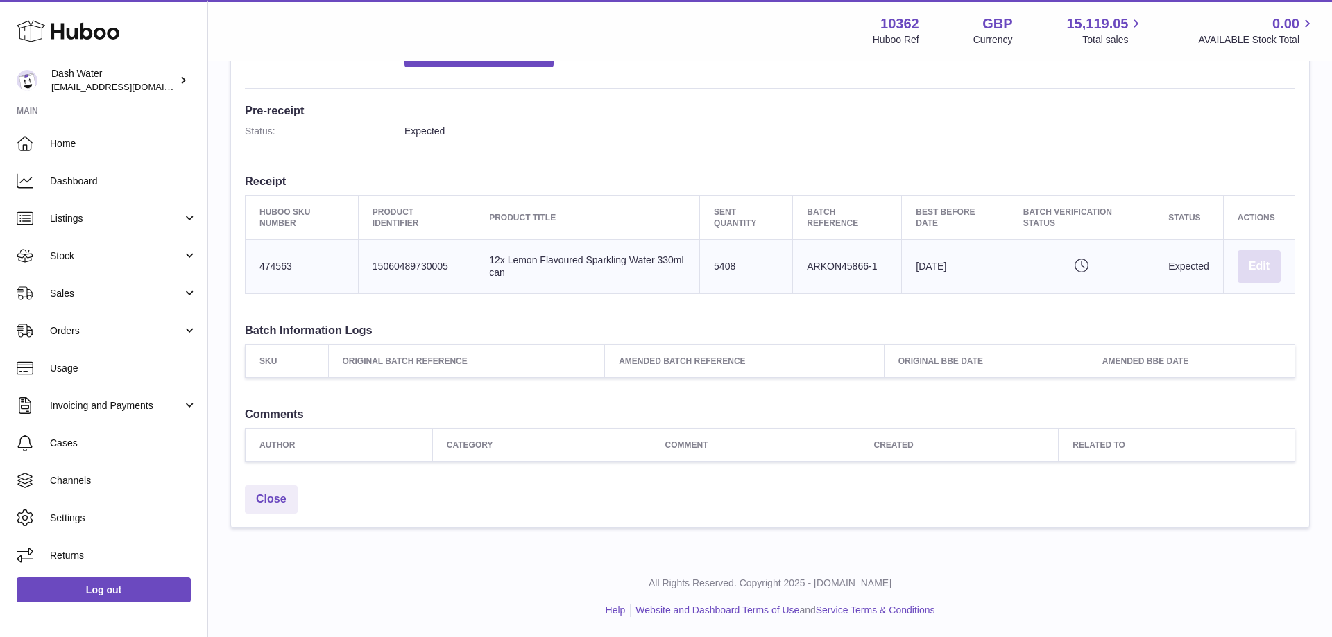
drag, startPoint x: 1257, startPoint y: 271, endPoint x: 1242, endPoint y: 276, distance: 16.0
click at [1252, 273] on button "Edit" at bounding box center [1258, 266] width 43 height 33
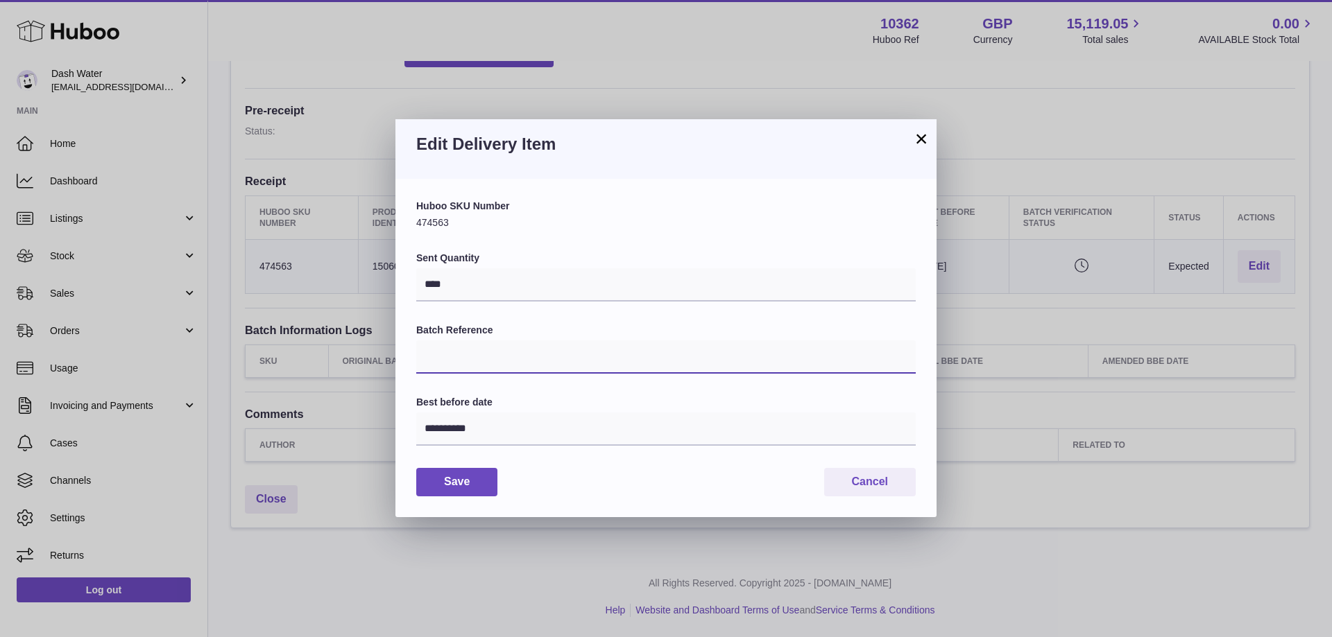
click at [450, 365] on input "Batch Reference" at bounding box center [665, 357] width 499 height 33
paste input "*****"
type input "*****"
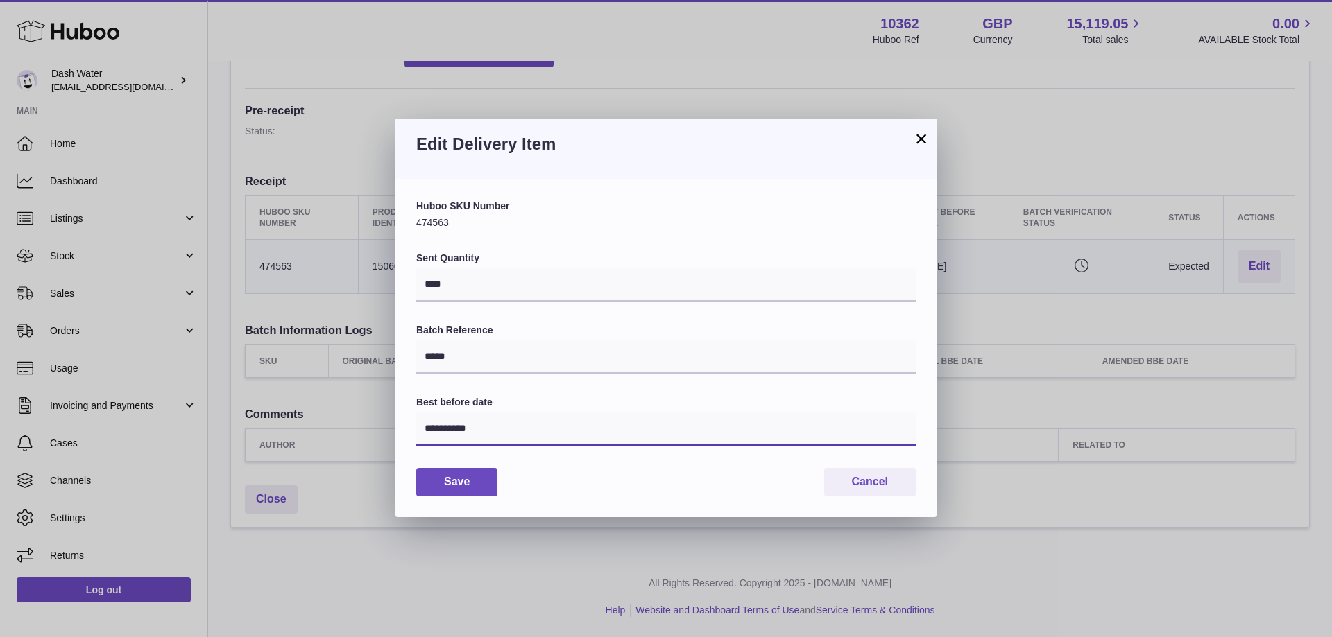
click at [485, 429] on input "**********" at bounding box center [665, 429] width 499 height 33
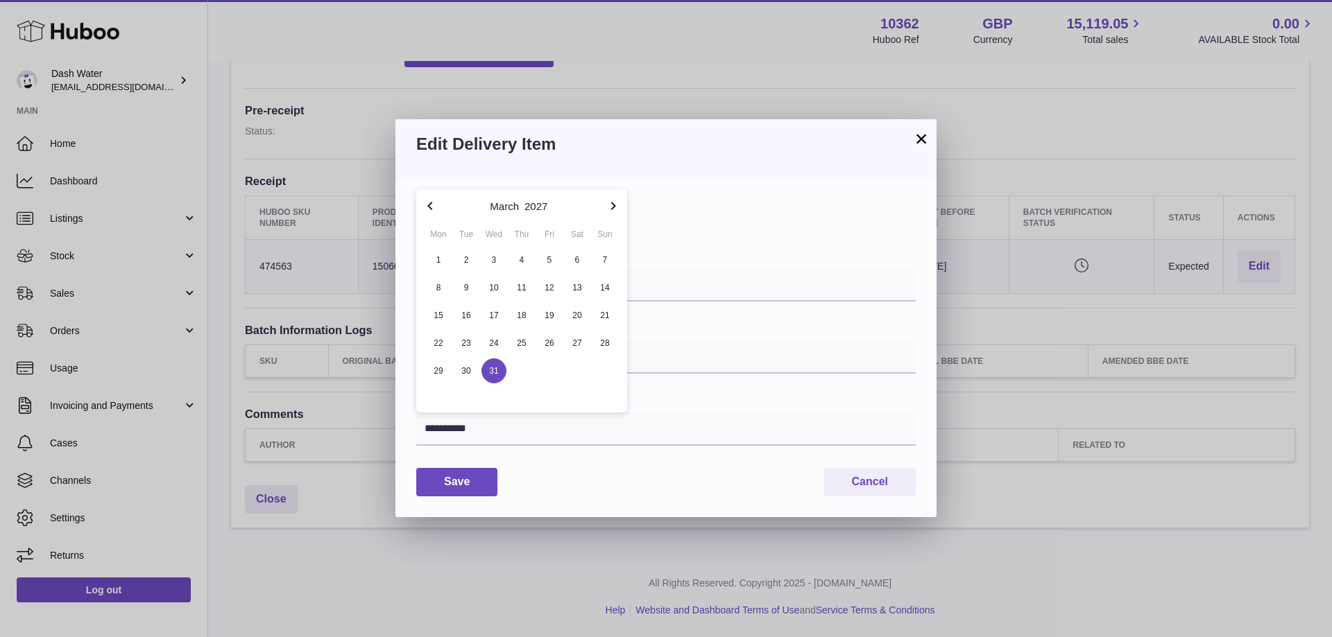
click at [611, 201] on icon "button" at bounding box center [613, 206] width 17 height 17
click at [551, 366] on span "30" at bounding box center [549, 371] width 25 height 25
type input "**********"
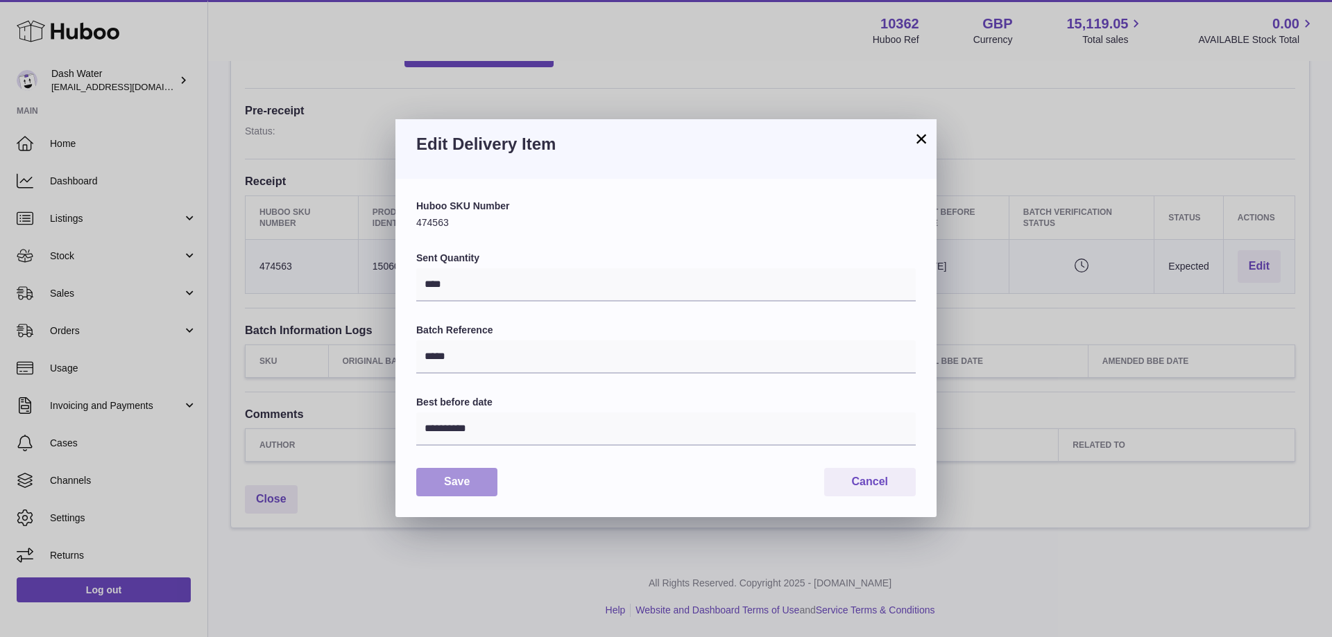
click at [454, 487] on button "Save" at bounding box center [456, 482] width 81 height 28
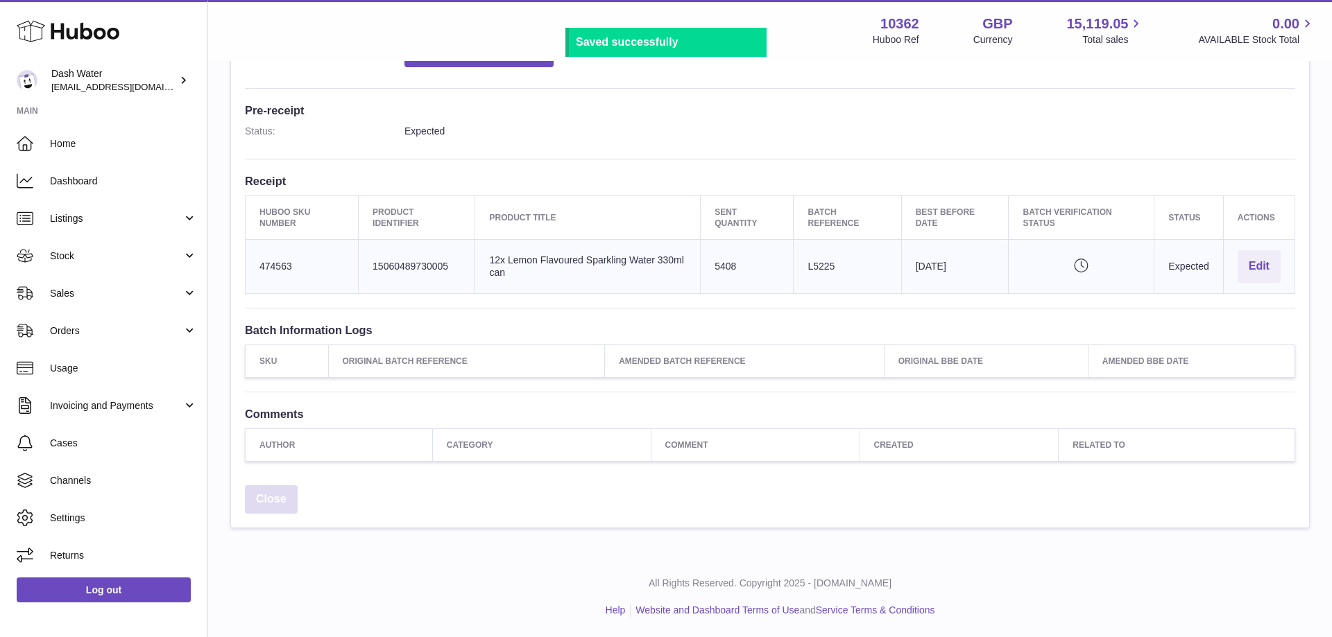
click at [260, 501] on link "Close" at bounding box center [271, 499] width 53 height 28
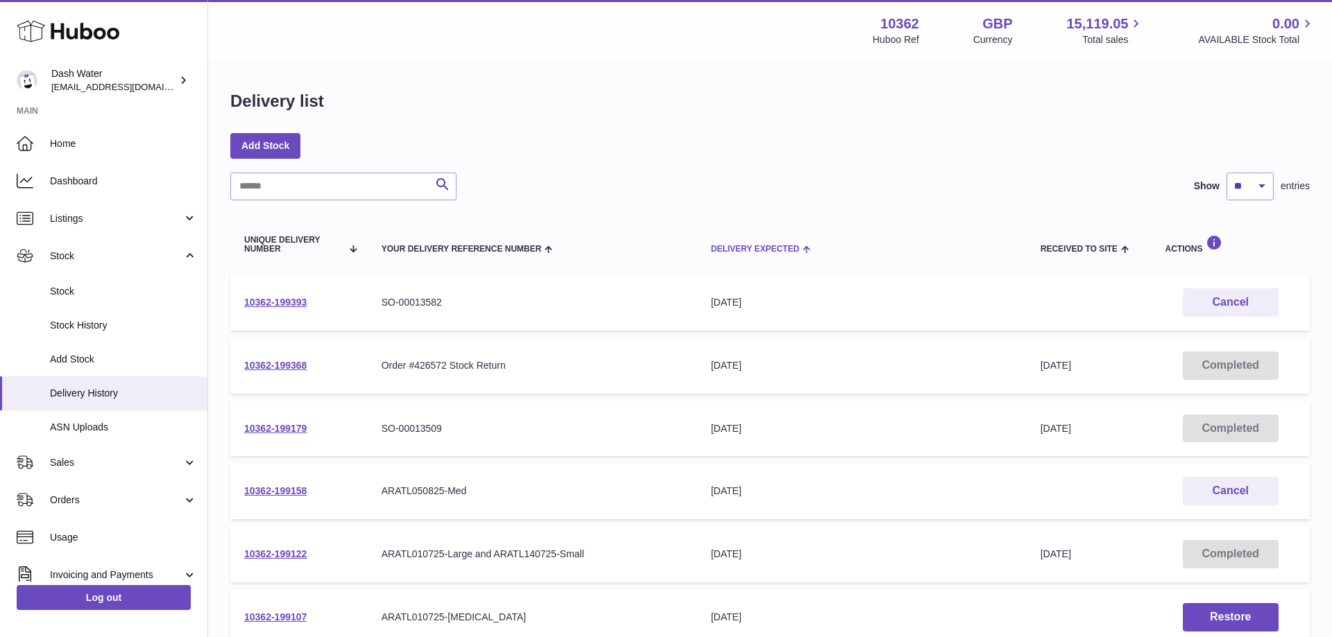
click at [716, 250] on span "Delivery Expected" at bounding box center [755, 249] width 88 height 9
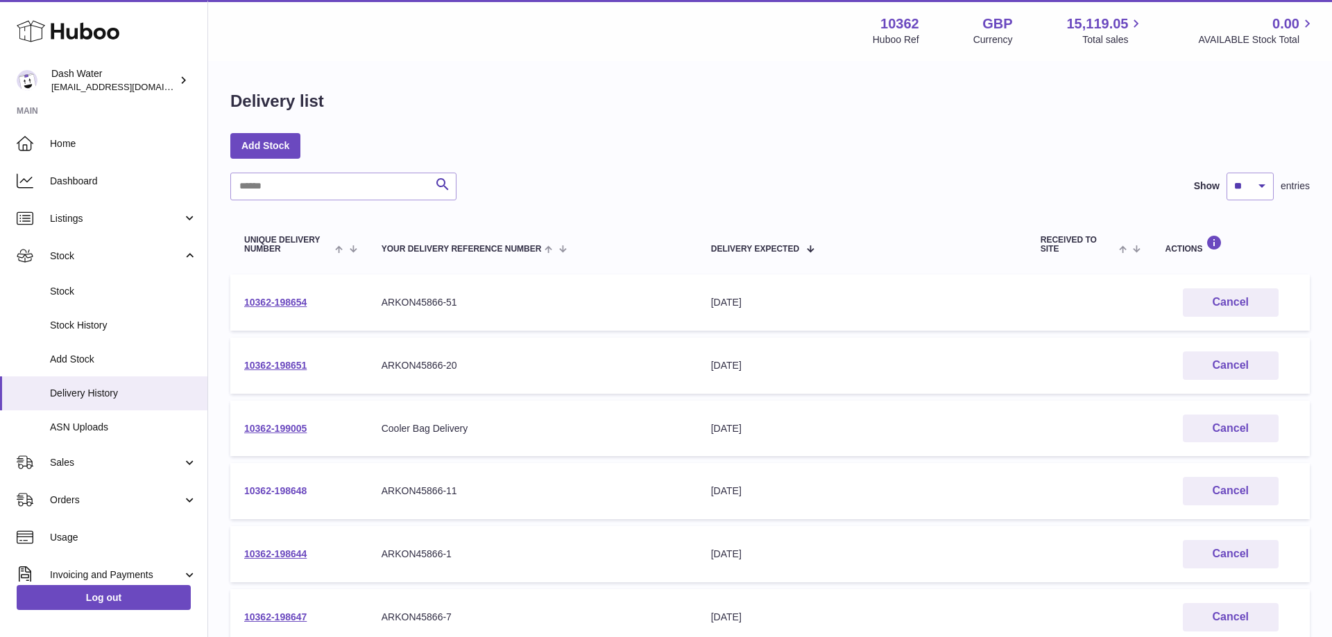
click at [276, 490] on link "10362-198648" at bounding box center [275, 490] width 62 height 11
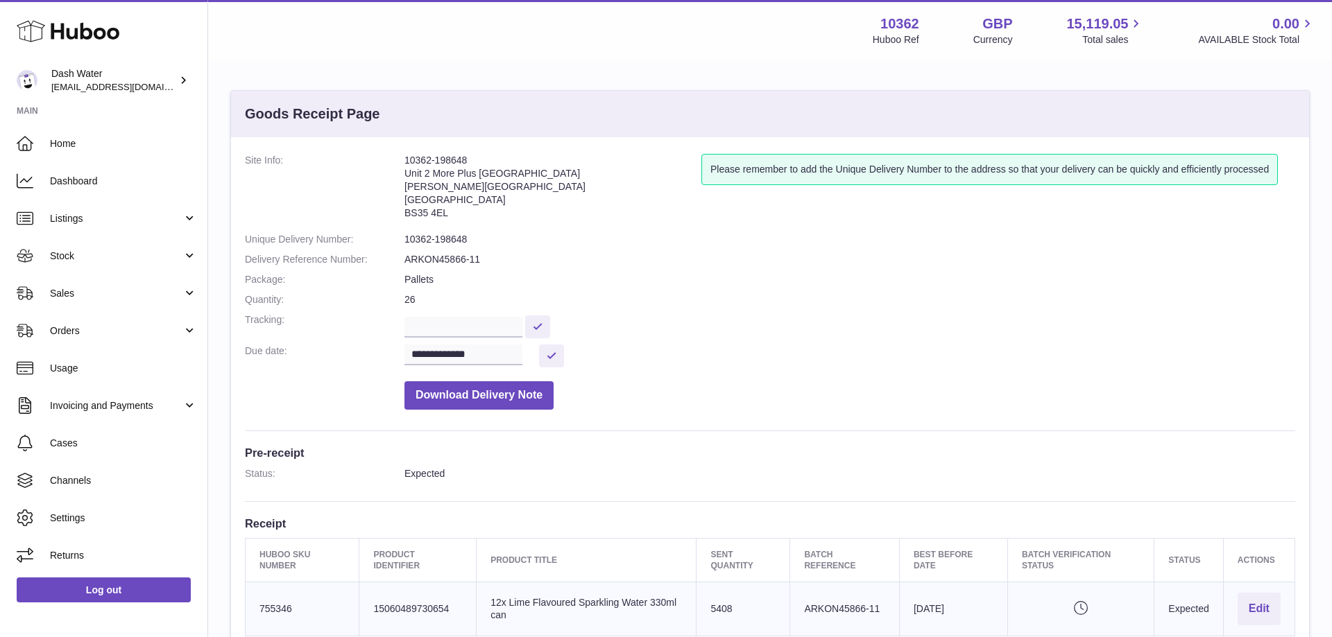
scroll to position [283, 0]
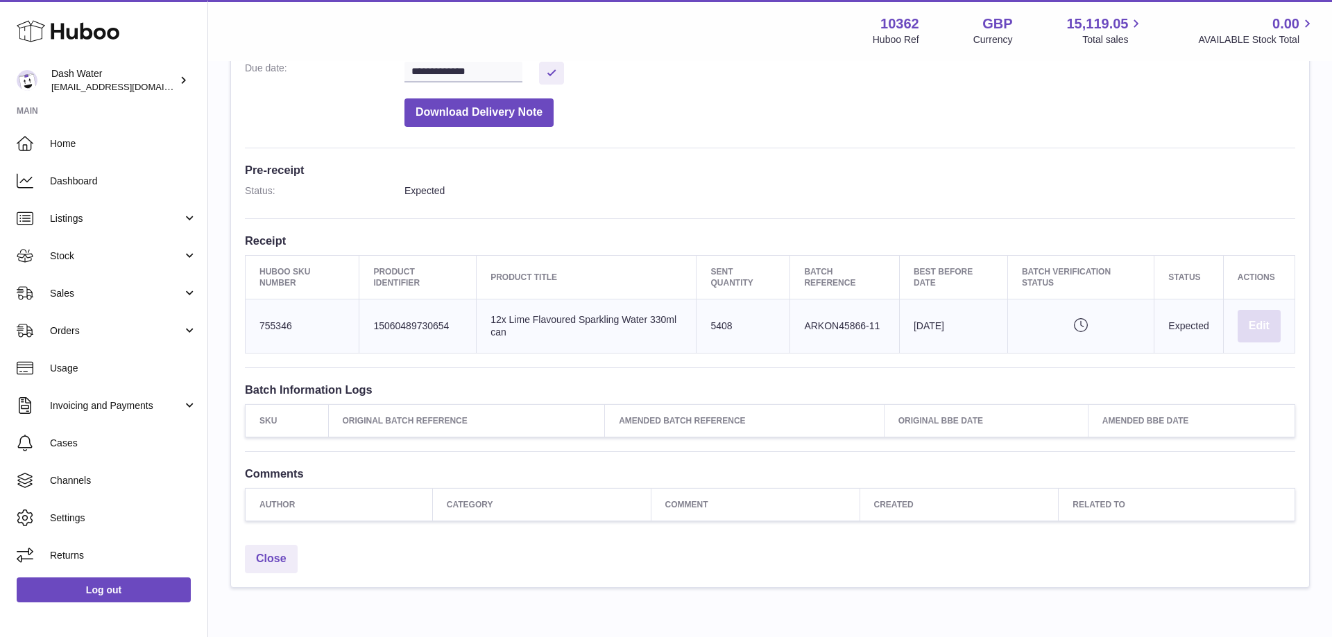
click at [1253, 335] on button "Edit" at bounding box center [1258, 326] width 43 height 33
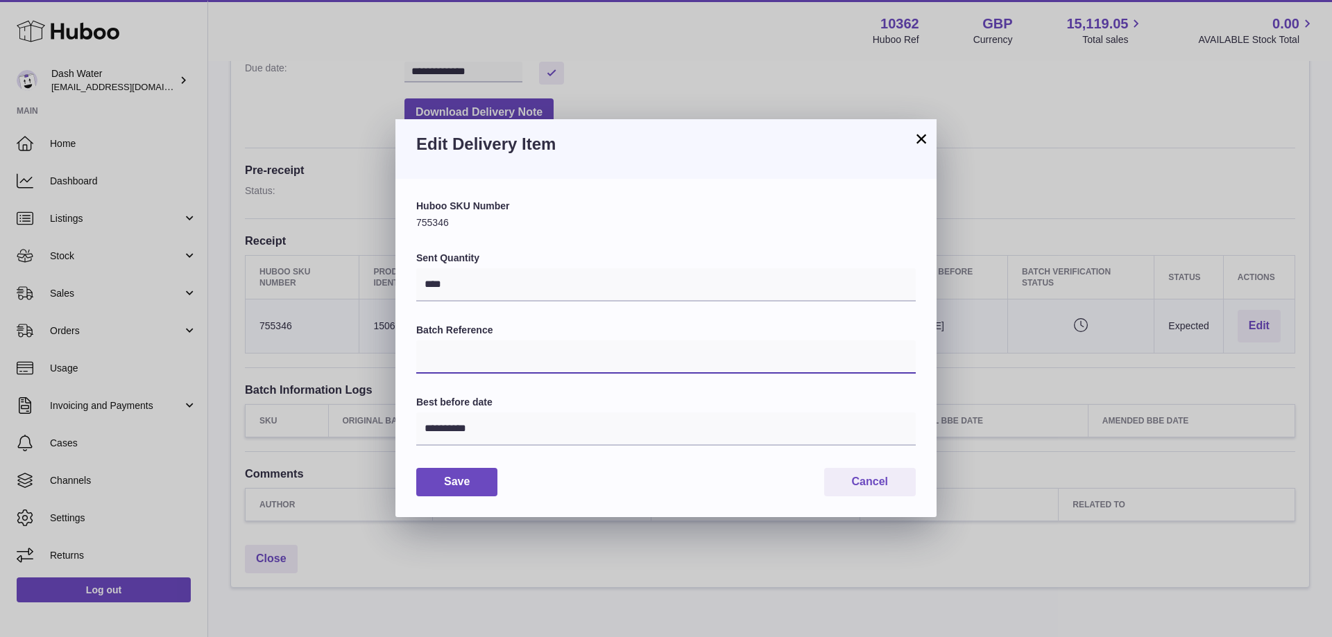
click at [498, 361] on input "Batch Reference" at bounding box center [665, 357] width 499 height 33
type input "*"
paste input "*****"
type input "*****"
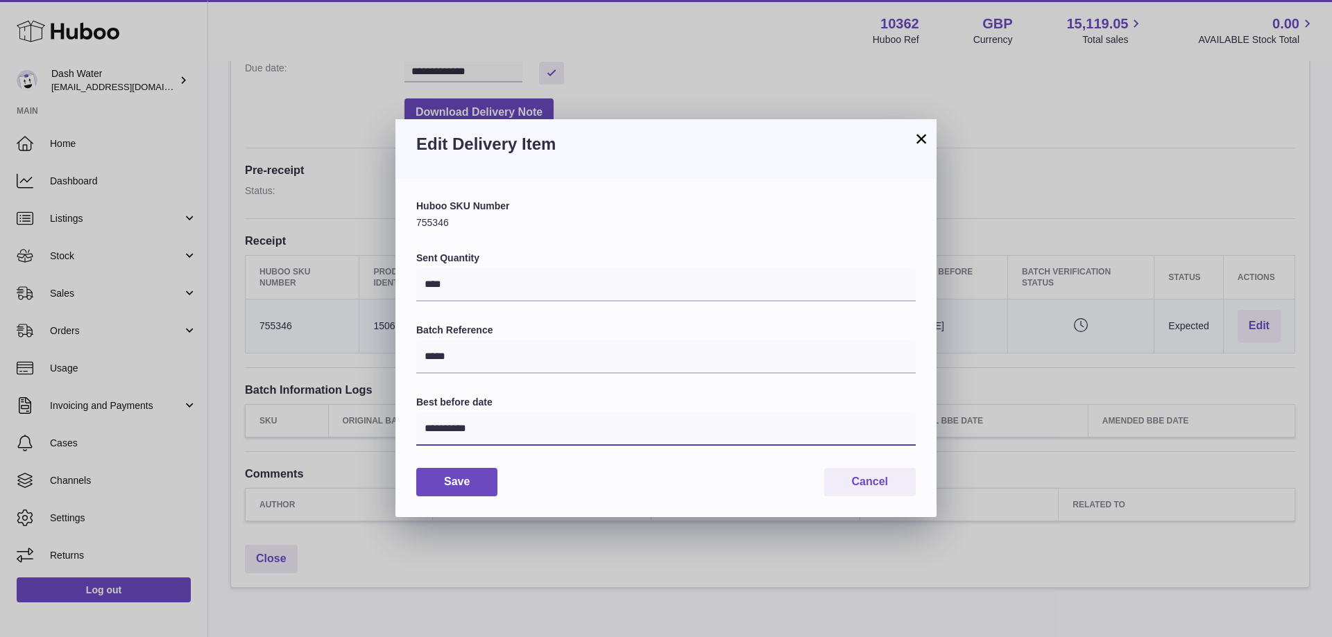
click at [496, 437] on input "**********" at bounding box center [665, 429] width 499 height 33
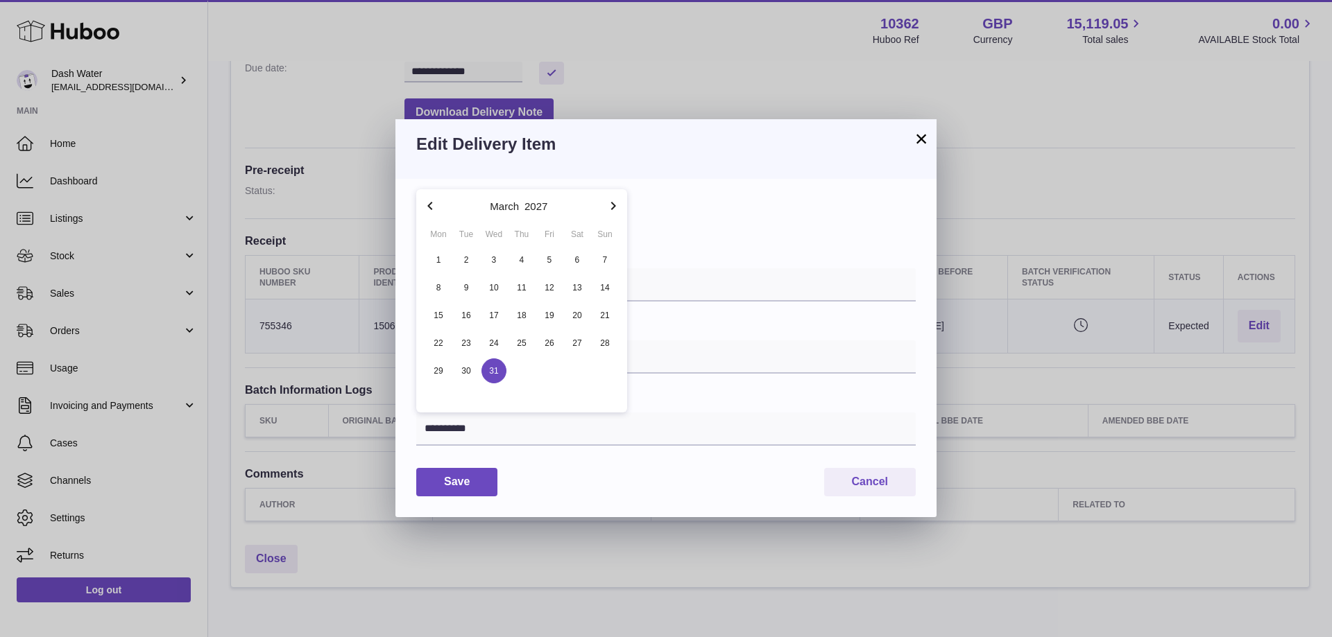
click at [618, 205] on icon "button" at bounding box center [613, 206] width 17 height 17
click at [549, 373] on span "30" at bounding box center [549, 371] width 25 height 25
type input "**********"
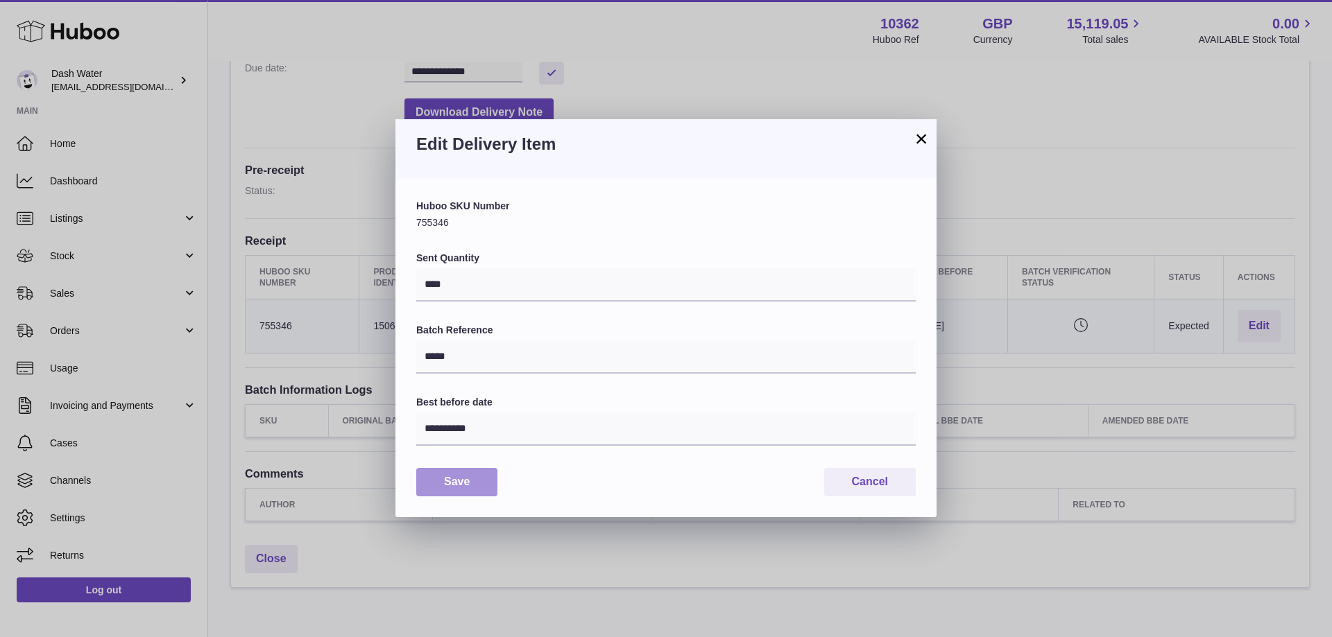
click at [449, 484] on button "Save" at bounding box center [456, 482] width 81 height 28
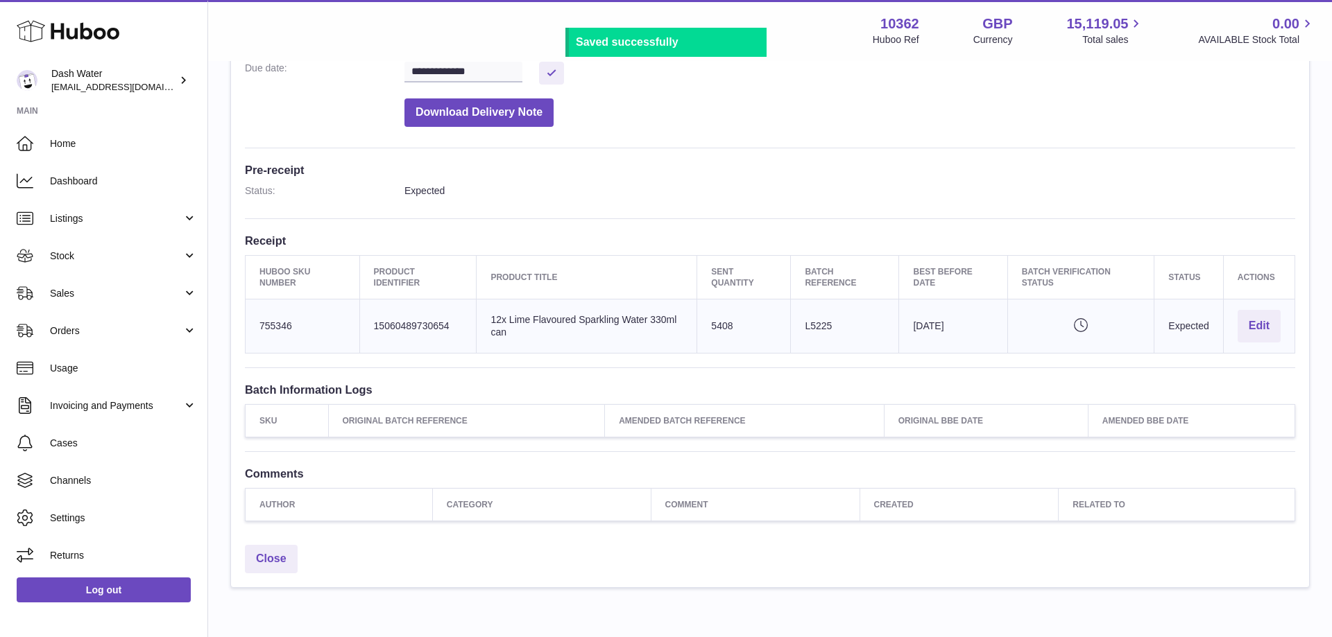
scroll to position [343, 0]
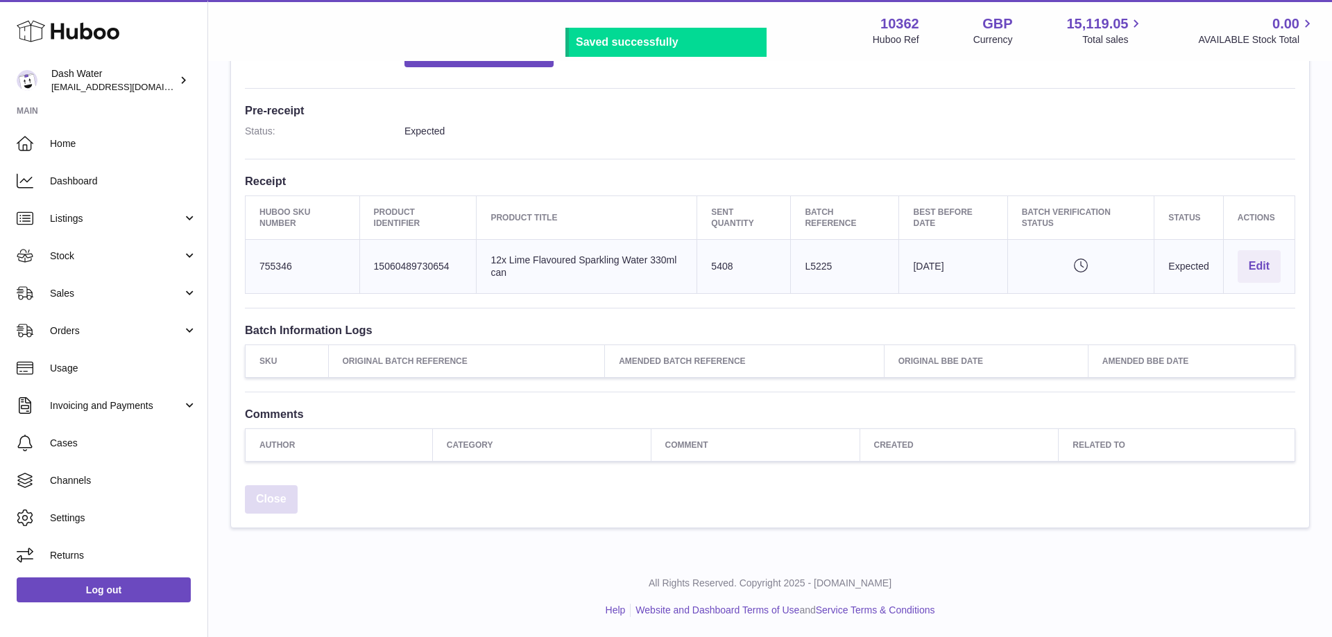
click at [253, 492] on link "Close" at bounding box center [271, 499] width 53 height 28
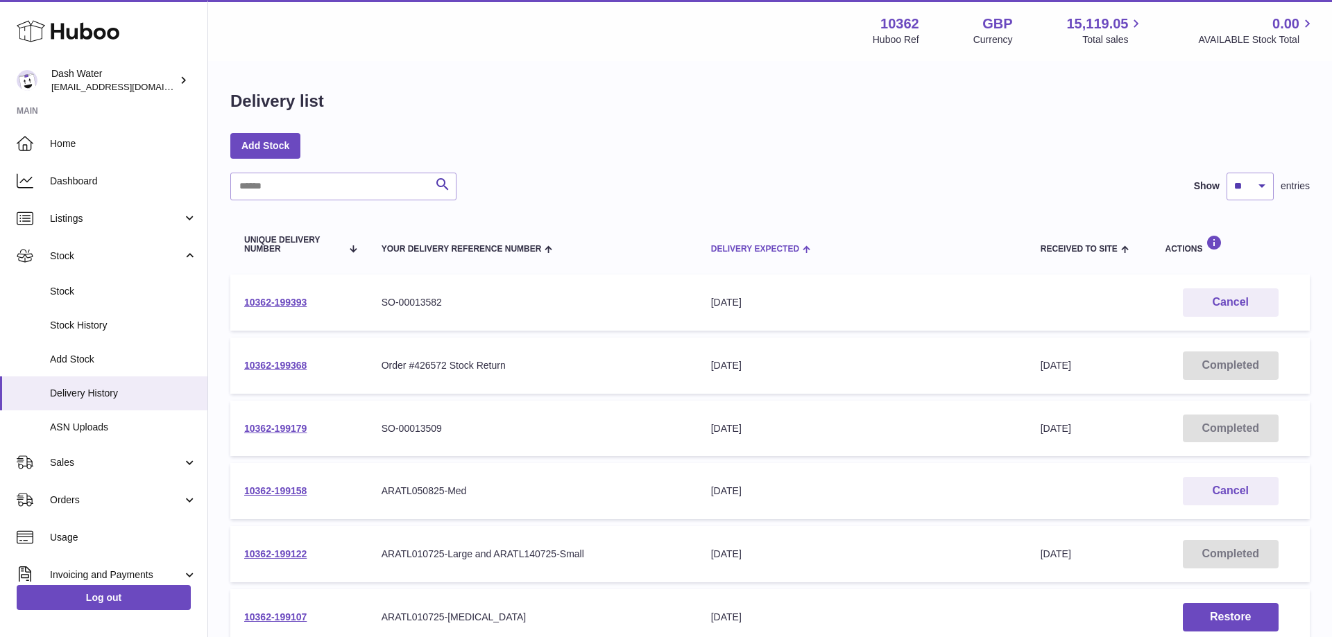
click at [731, 244] on div "Delivery Expected" at bounding box center [862, 248] width 302 height 11
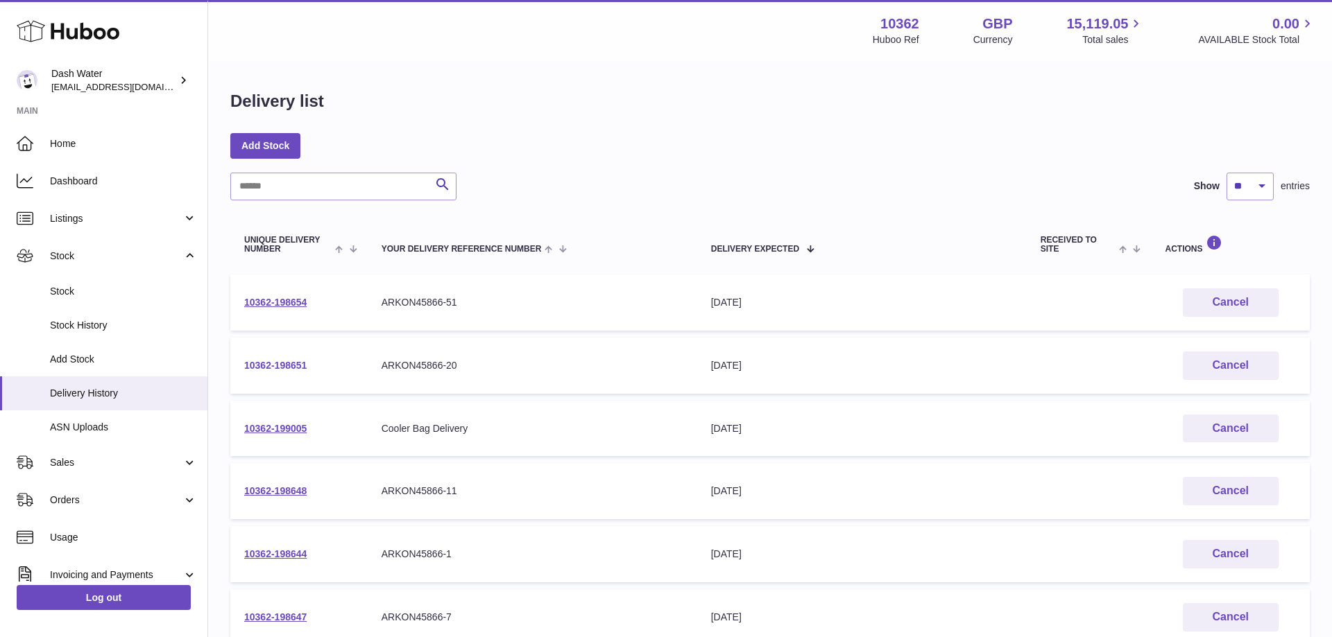
click at [261, 368] on link "10362-198651" at bounding box center [275, 365] width 62 height 11
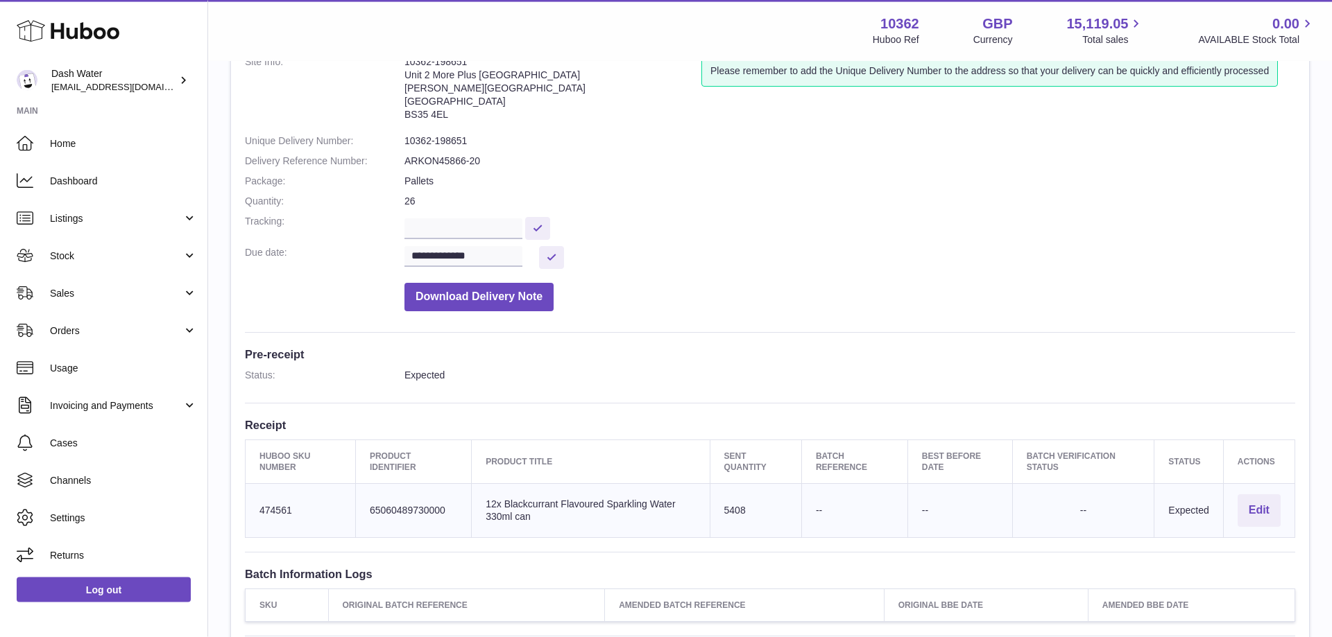
scroll to position [212, 0]
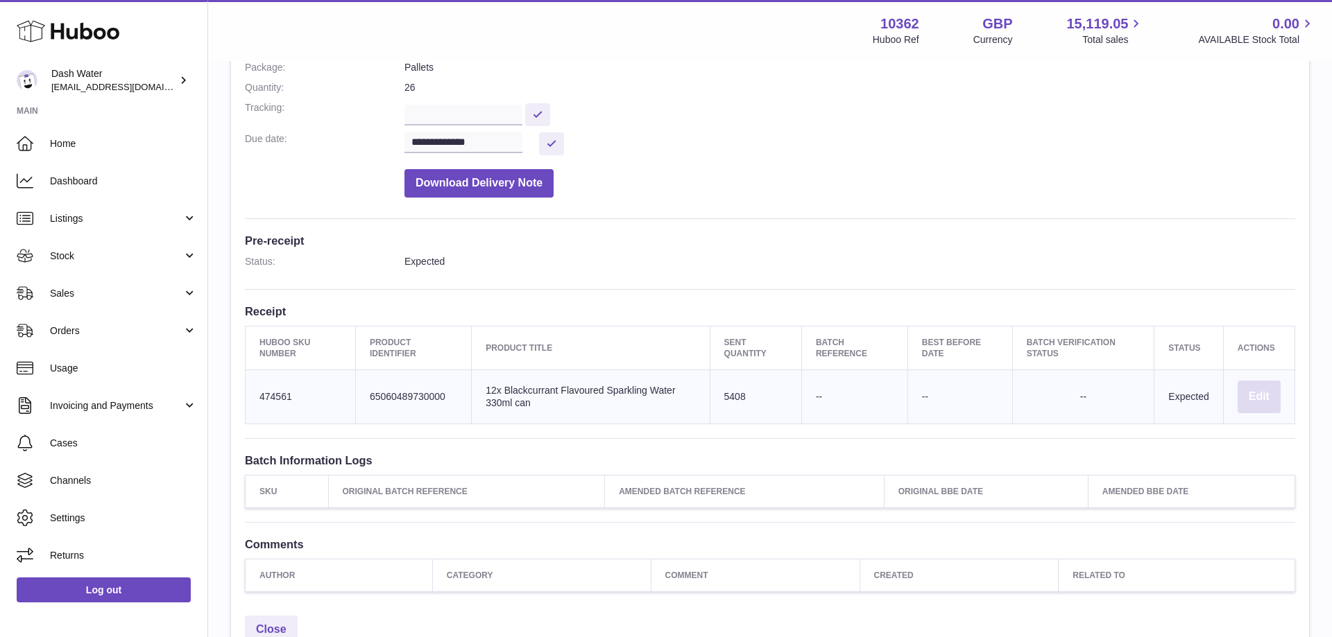
click at [1256, 393] on button "Edit" at bounding box center [1258, 397] width 43 height 33
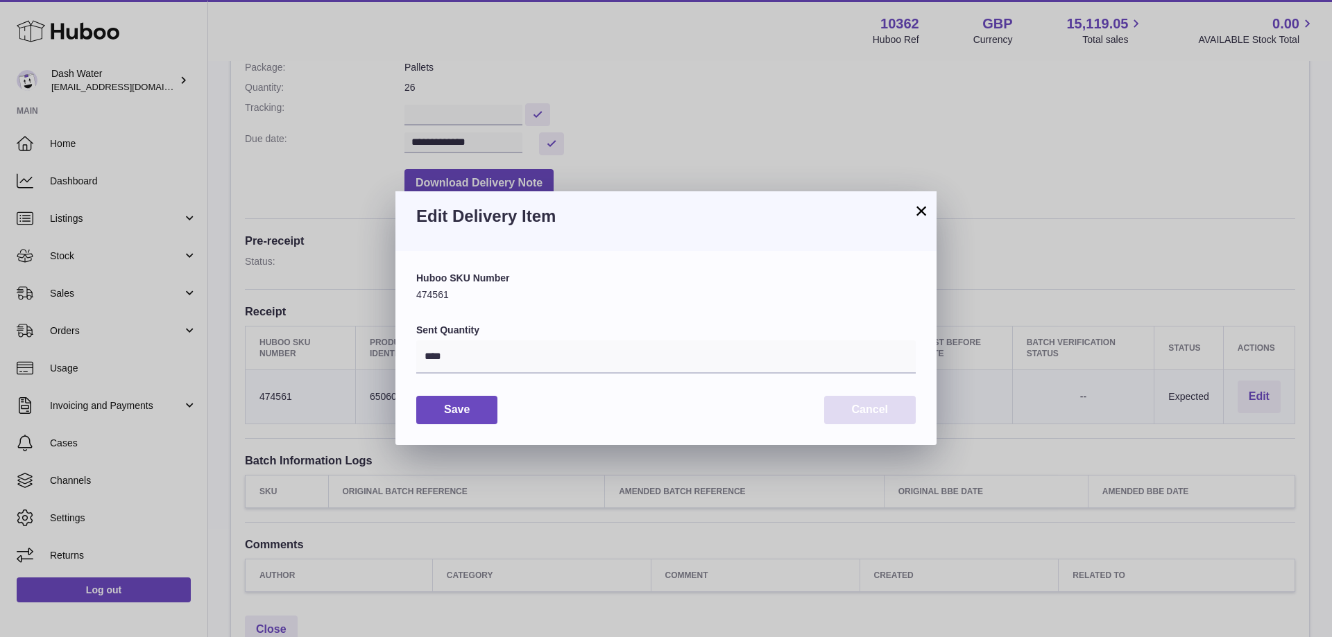
click at [875, 408] on button "Cancel" at bounding box center [870, 410] width 92 height 28
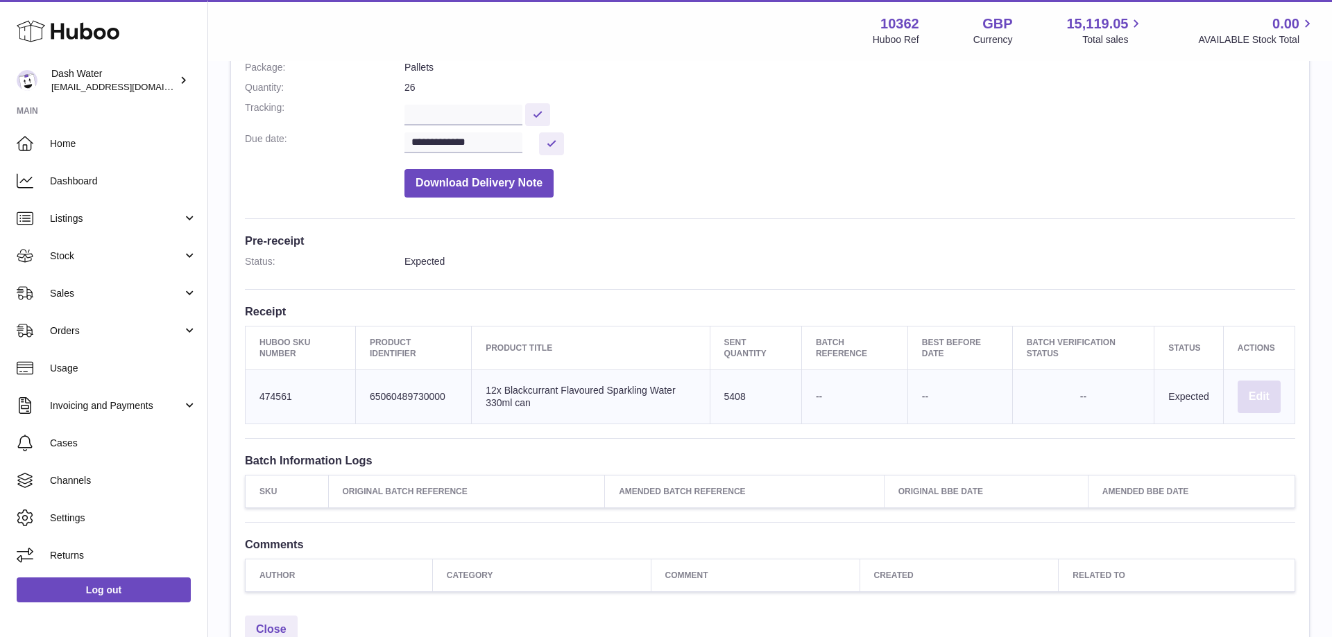
click at [1262, 384] on button "Edit" at bounding box center [1258, 397] width 43 height 33
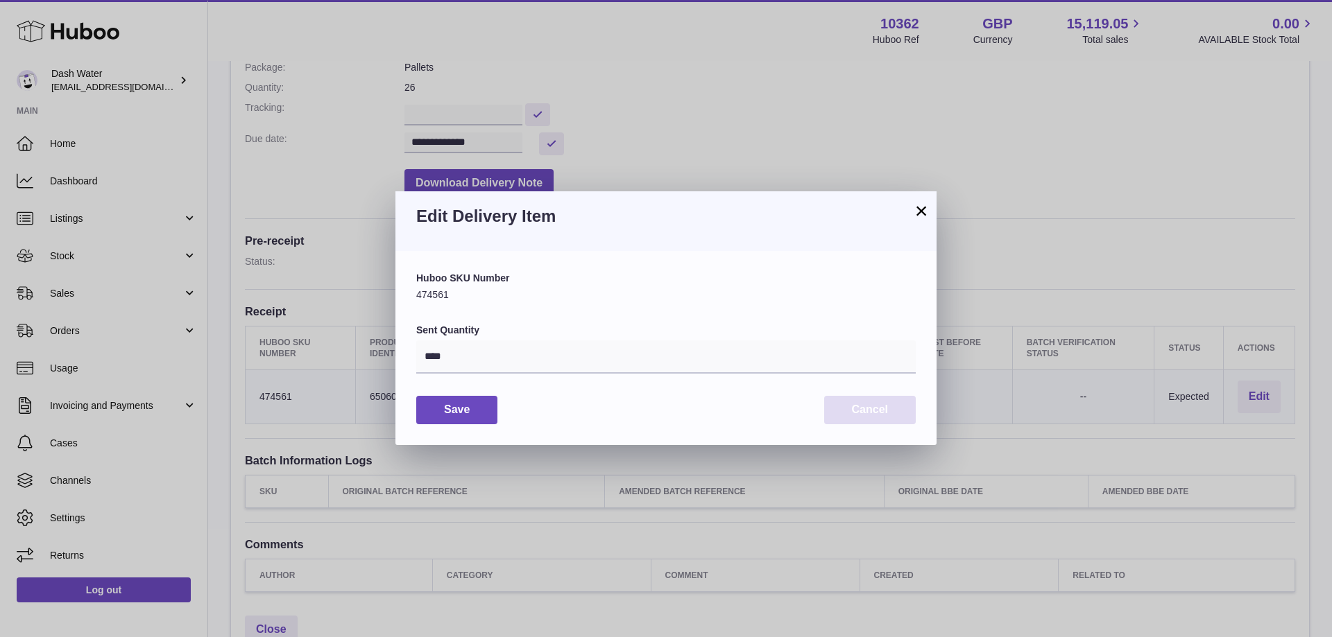
click at [873, 407] on button "Cancel" at bounding box center [870, 410] width 92 height 28
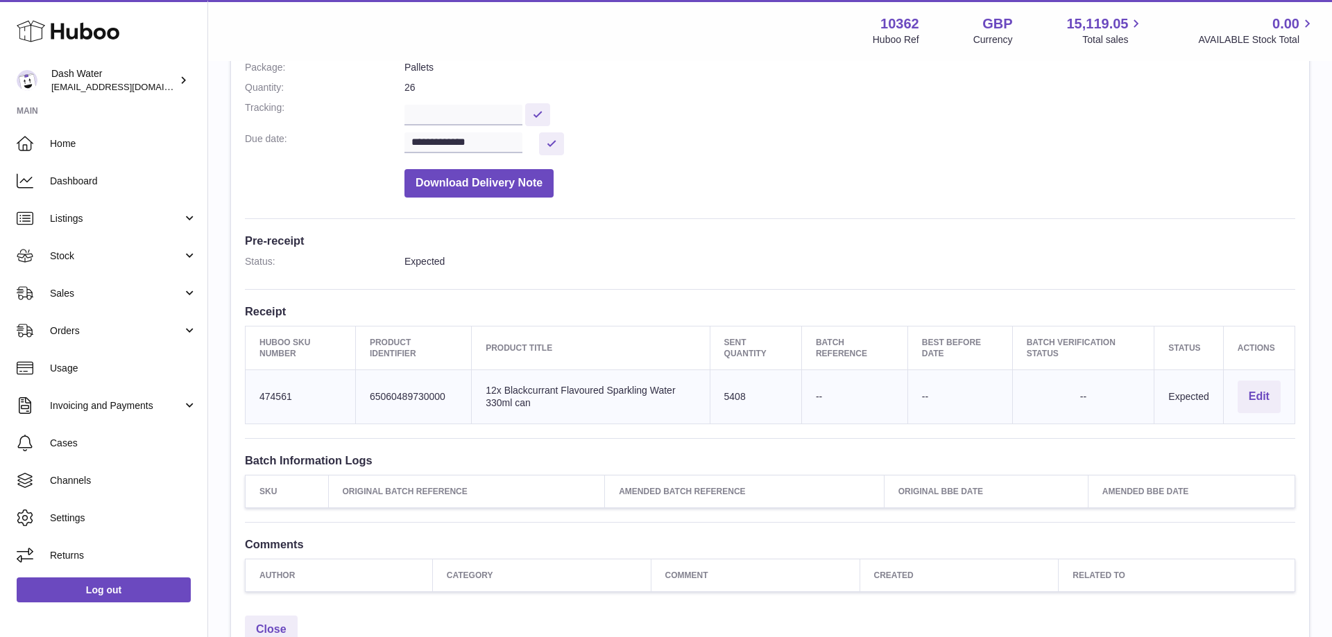
click at [788, 396] on td "Sent Quantity 5408" at bounding box center [756, 397] width 92 height 54
click at [875, 400] on td "Batch Reference --" at bounding box center [854, 397] width 106 height 54
click at [1048, 399] on div "--" at bounding box center [1083, 396] width 114 height 13
click at [1197, 388] on td "Expected" at bounding box center [1188, 397] width 69 height 54
click at [1251, 398] on button "Edit" at bounding box center [1258, 397] width 43 height 33
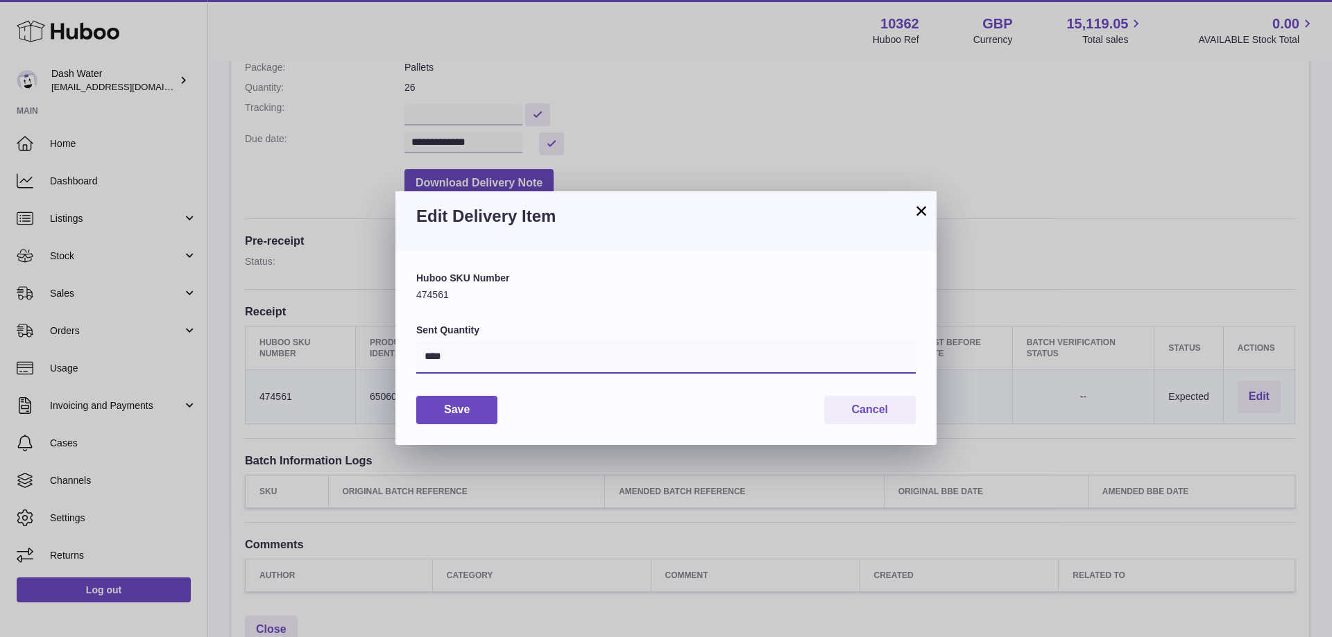
click at [464, 357] on input "****" at bounding box center [665, 357] width 499 height 33
click at [458, 298] on div "Huboo SKU Number 474561" at bounding box center [665, 287] width 499 height 30
click at [488, 407] on button "Save" at bounding box center [456, 410] width 81 height 28
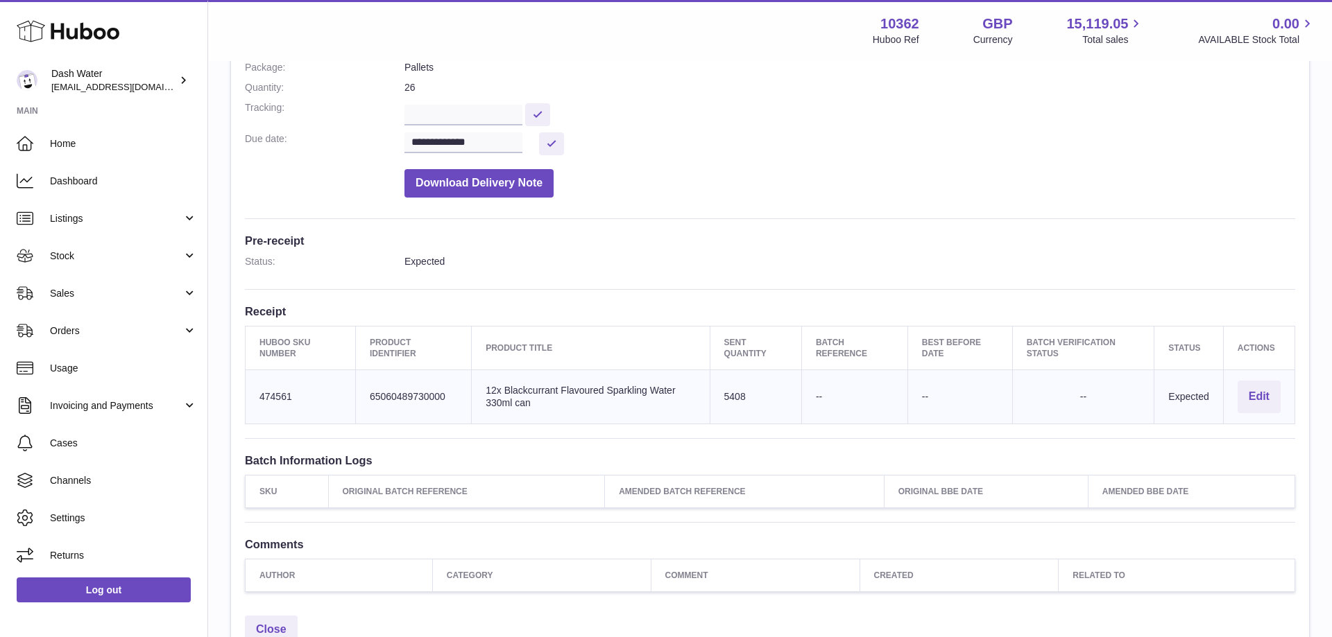
scroll to position [343, 0]
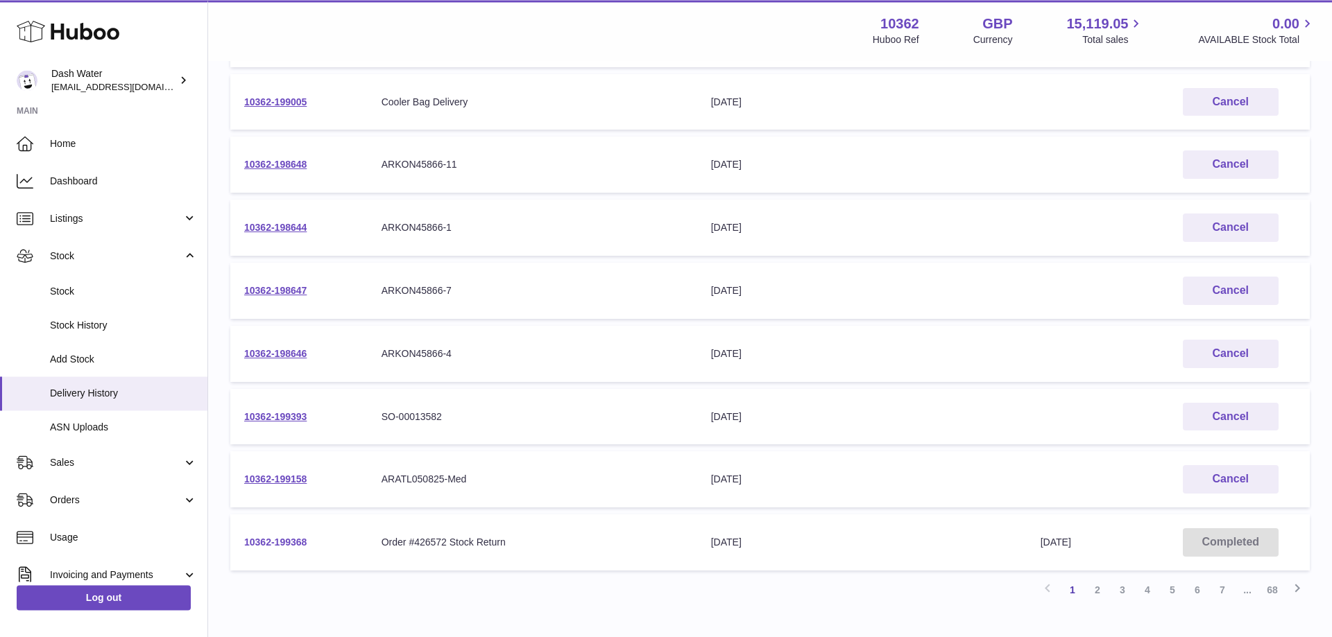
scroll to position [354, 0]
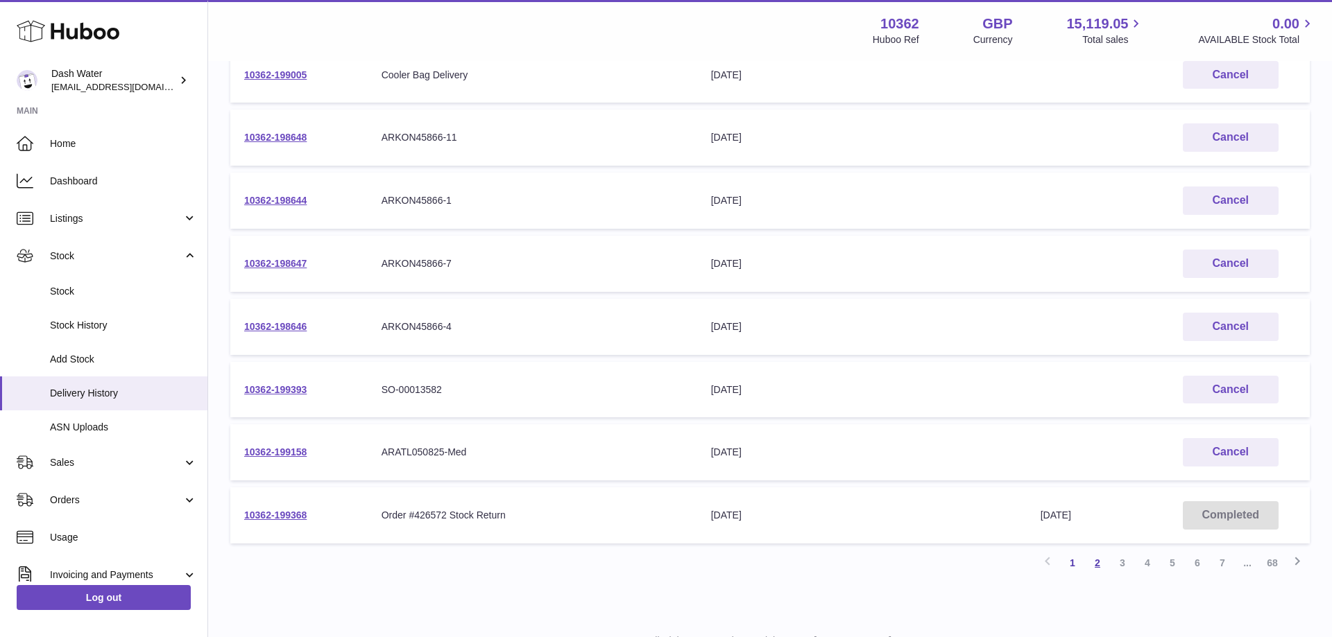
click at [1097, 560] on link "2" at bounding box center [1097, 563] width 25 height 25
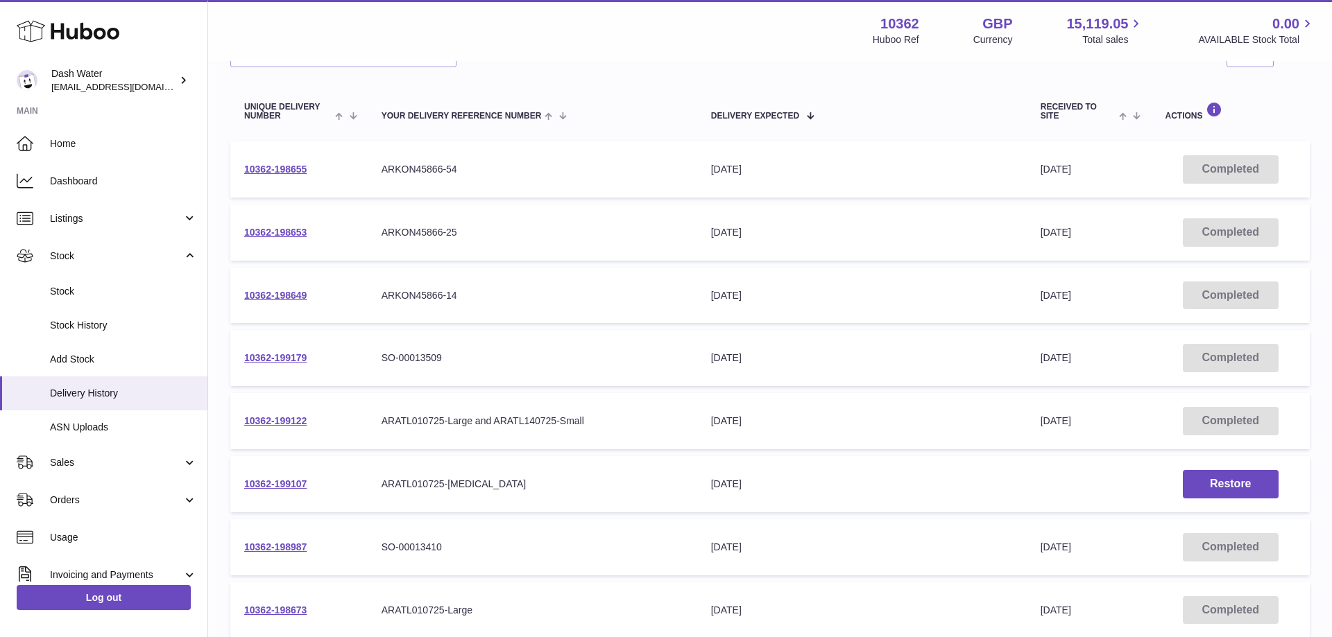
scroll to position [412, 0]
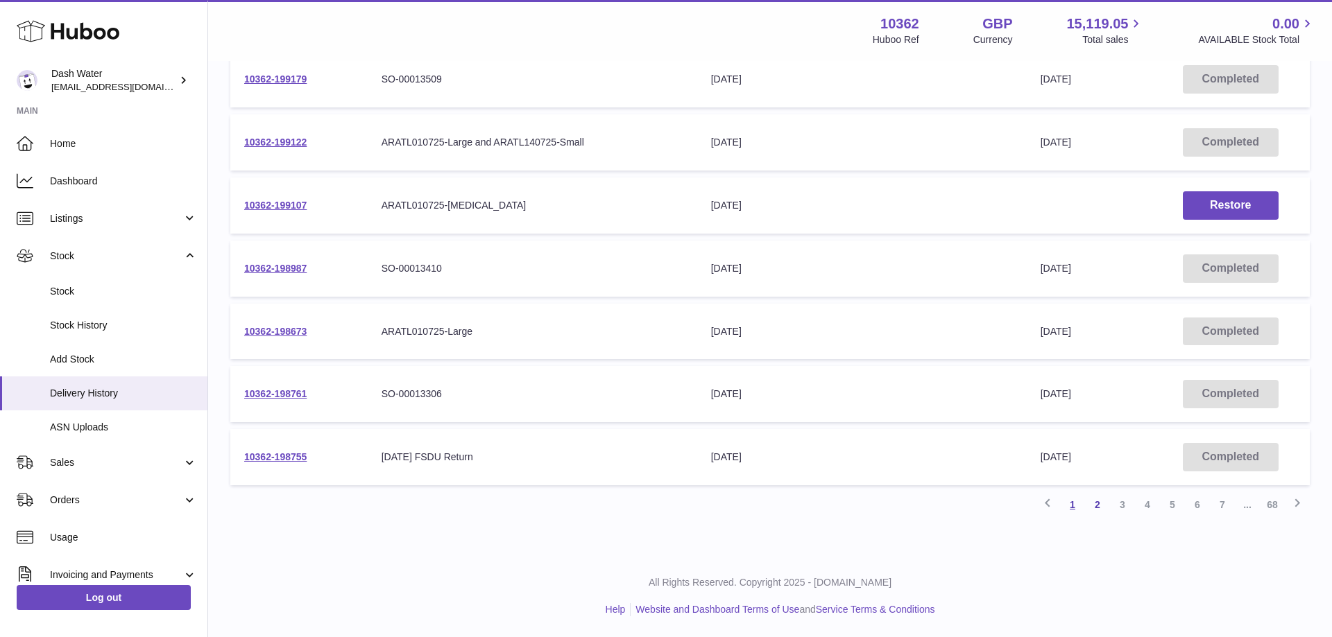
click at [1070, 504] on link "1" at bounding box center [1072, 504] width 25 height 25
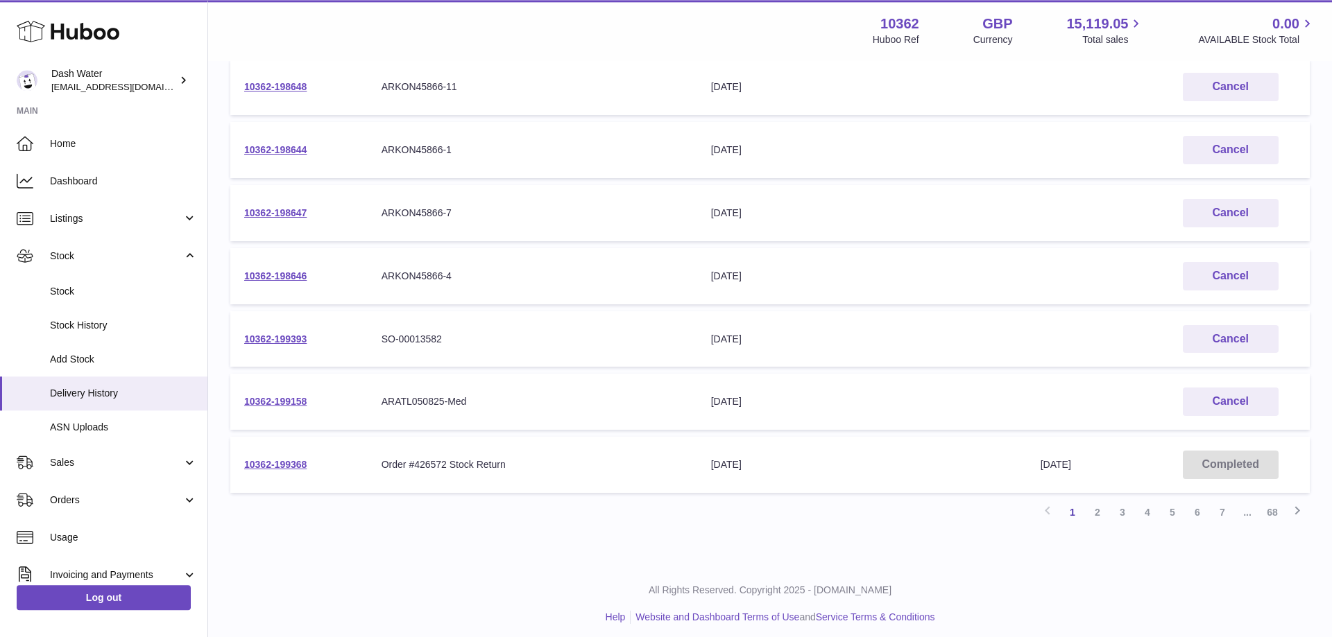
scroll to position [412, 0]
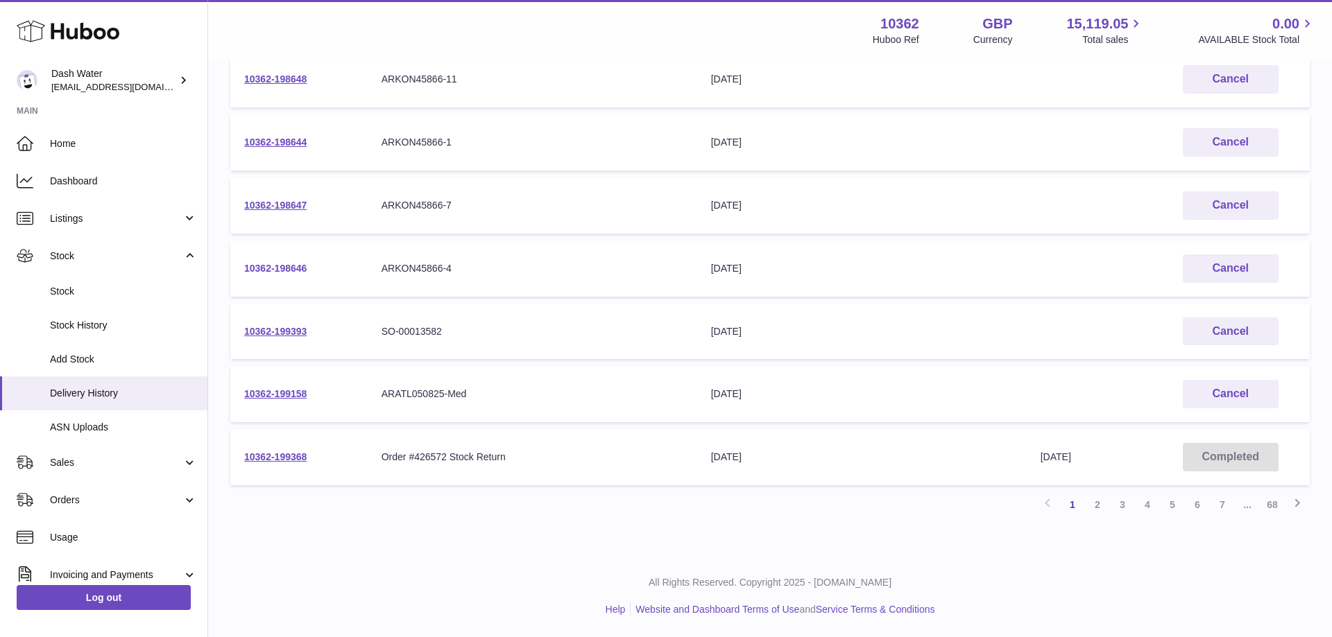
click at [286, 269] on link "10362-198646" at bounding box center [275, 268] width 62 height 11
click at [271, 208] on link "10362-198647" at bounding box center [275, 205] width 62 height 11
click at [299, 143] on link "10362-198644" at bounding box center [275, 142] width 62 height 11
click at [288, 78] on link "10362-198648" at bounding box center [275, 79] width 62 height 11
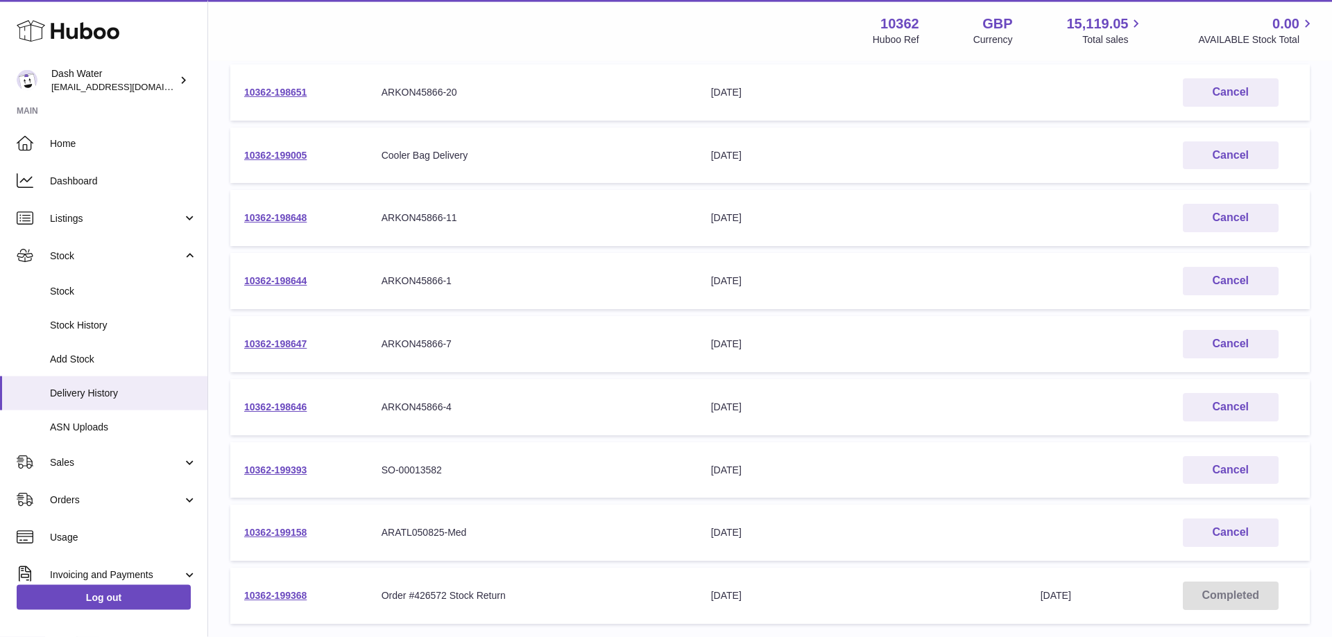
scroll to position [270, 0]
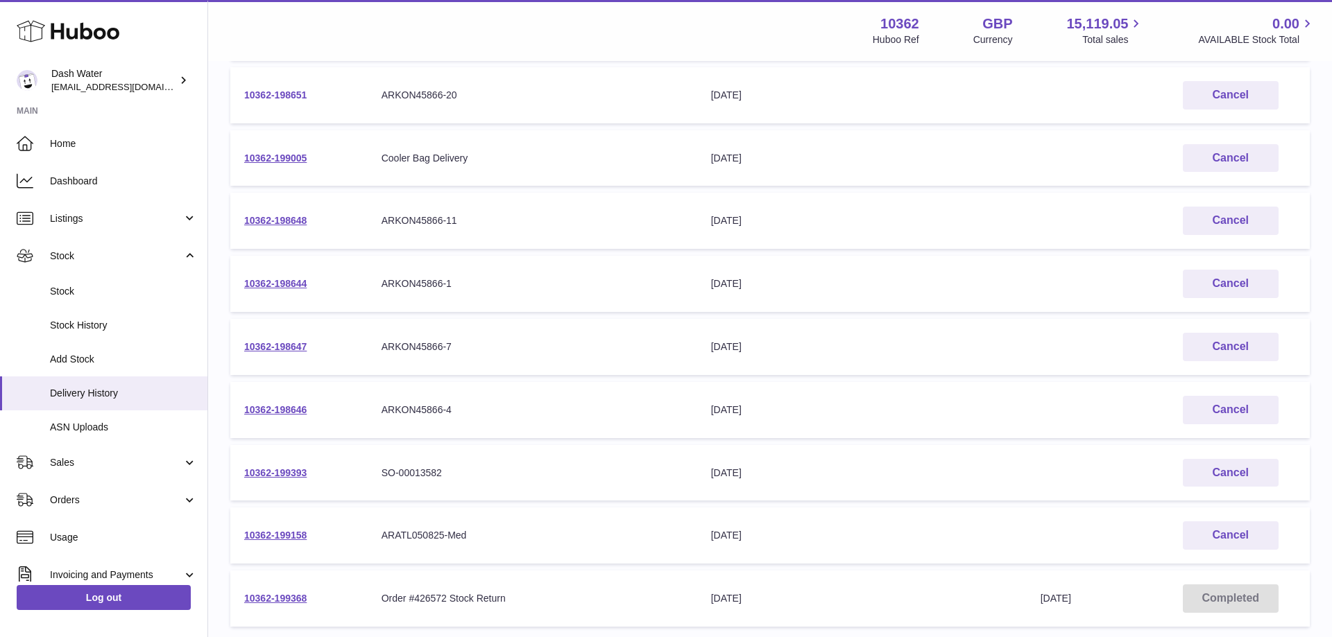
click at [268, 96] on link "10362-198651" at bounding box center [275, 94] width 62 height 11
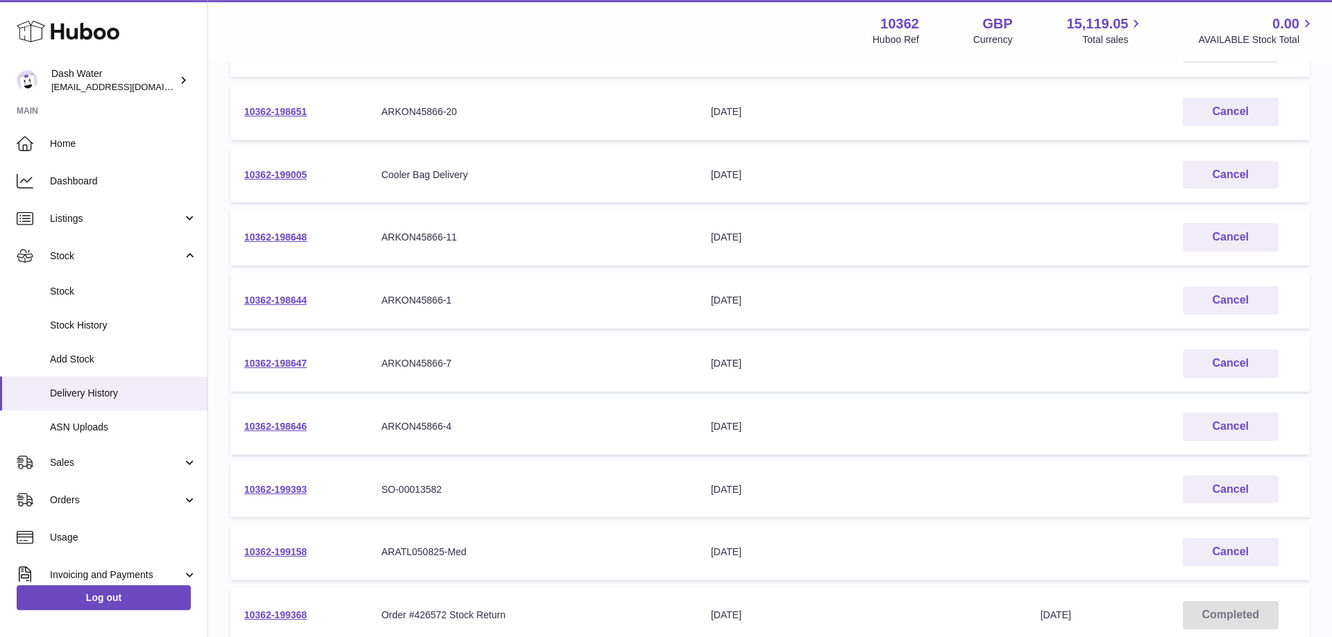
scroll to position [283, 0]
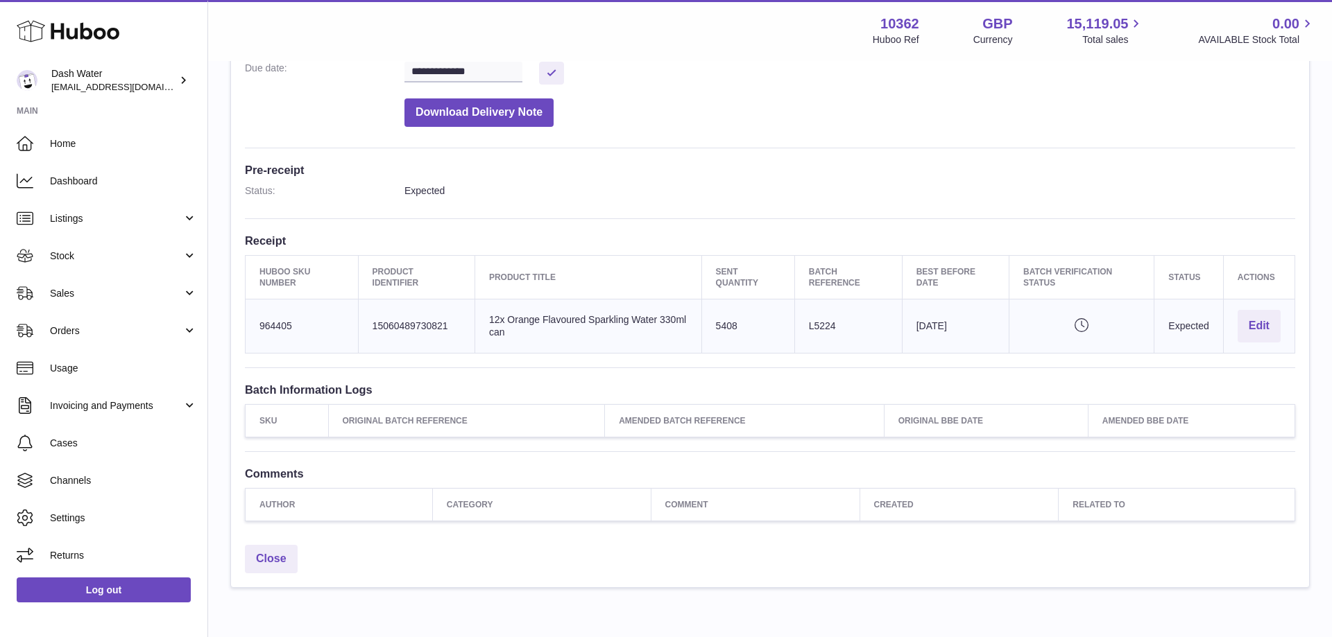
scroll to position [343, 0]
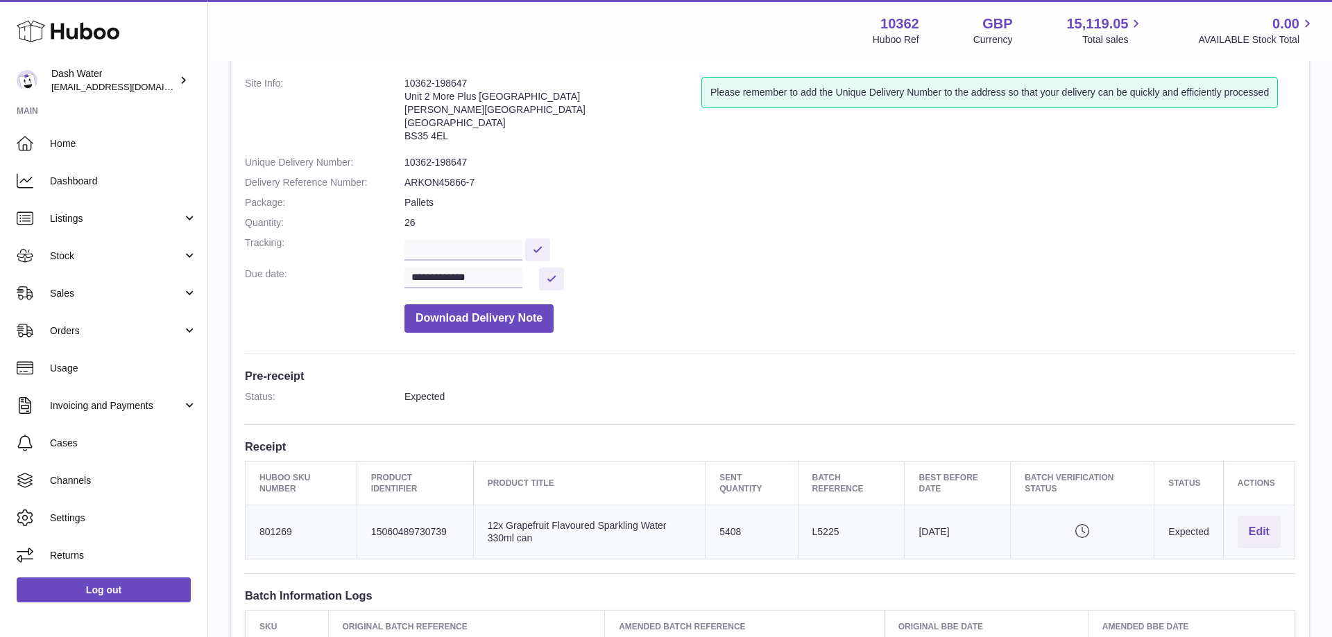
scroll to position [212, 0]
